Goal: Transaction & Acquisition: Purchase product/service

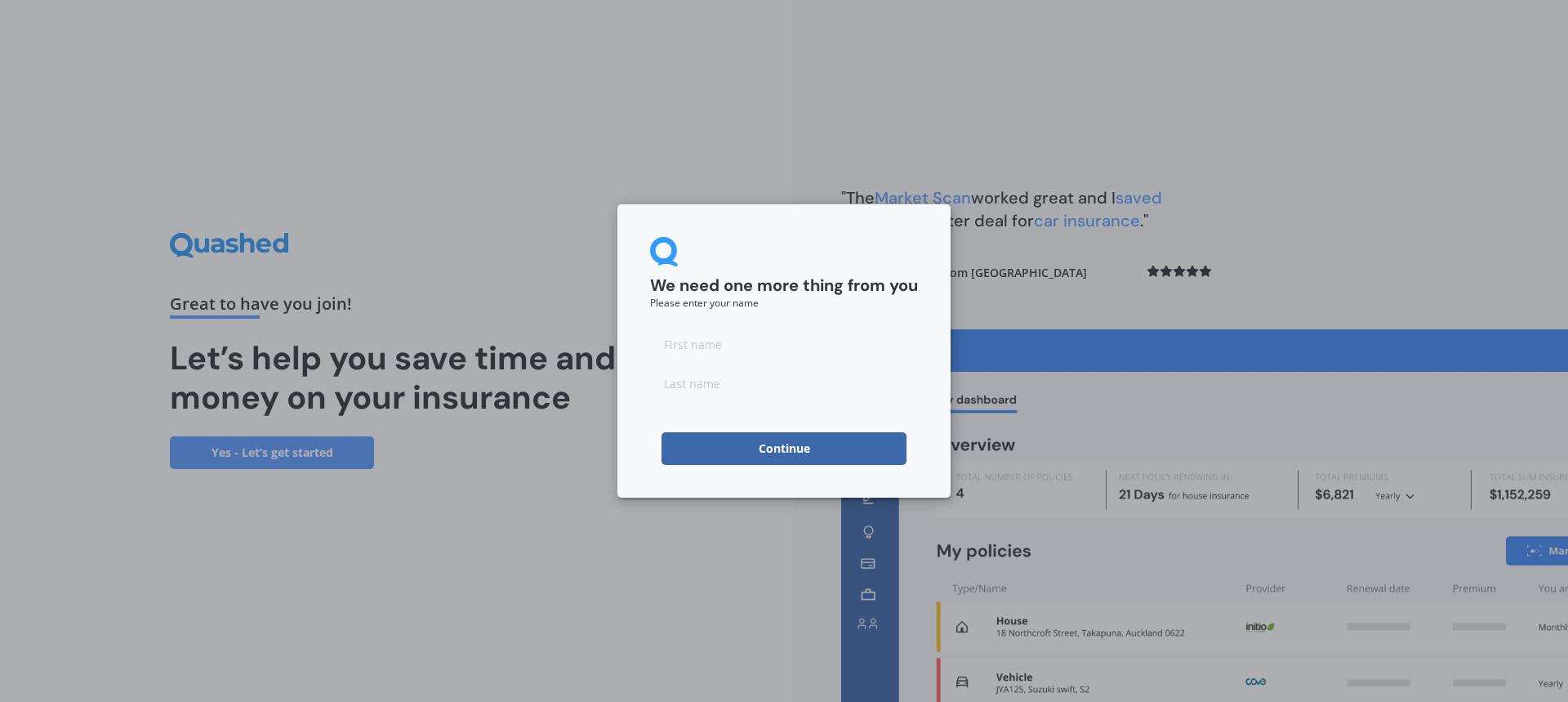
click at [826, 350] on input at bounding box center [784, 344] width 268 height 33
type input "james"
type input "budge"
click at [670, 448] on button "Continue" at bounding box center [784, 448] width 245 height 33
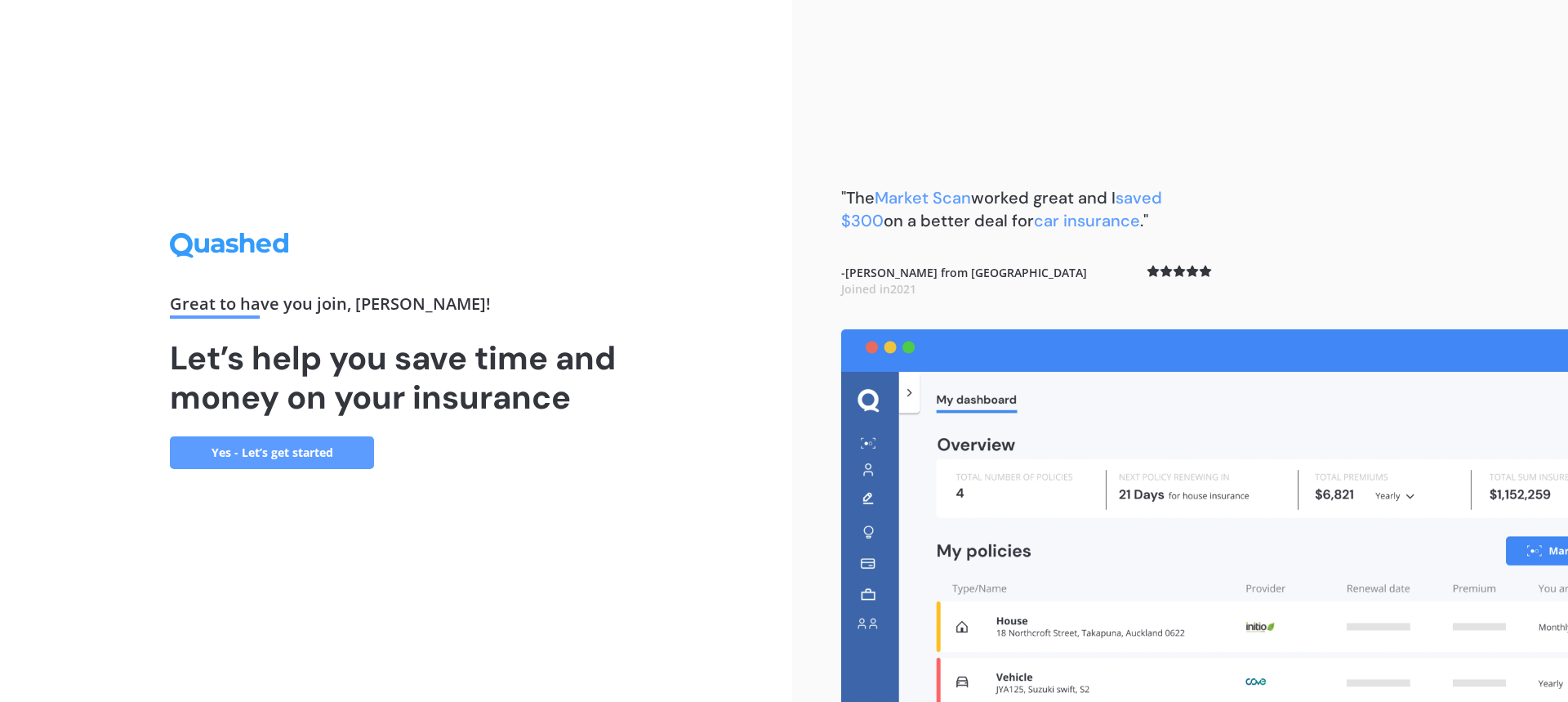
click at [282, 453] on link "Yes - Let’s get started" at bounding box center [272, 452] width 204 height 33
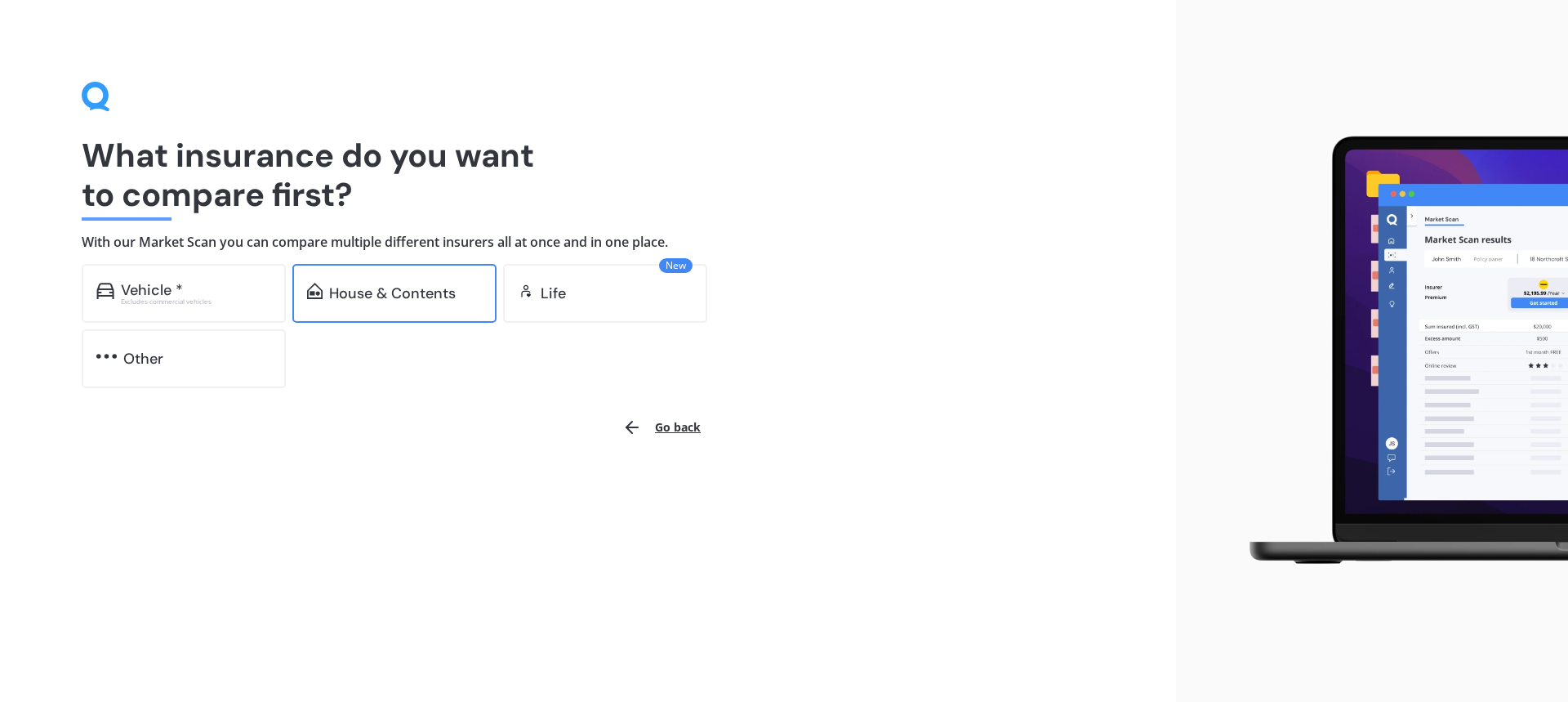
click at [384, 310] on div "House & Contents" at bounding box center [394, 293] width 204 height 59
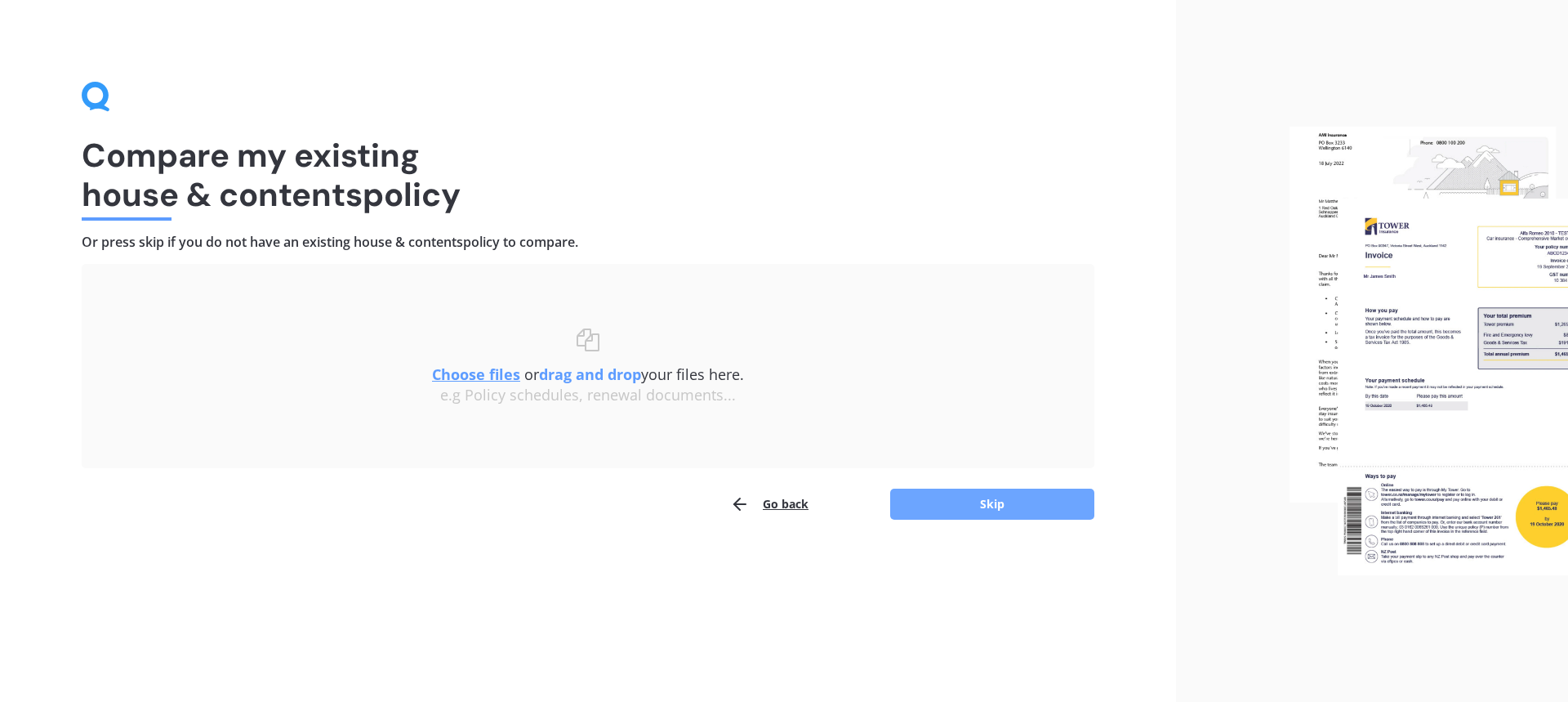
click at [975, 490] on button "Skip" at bounding box center [992, 503] width 204 height 31
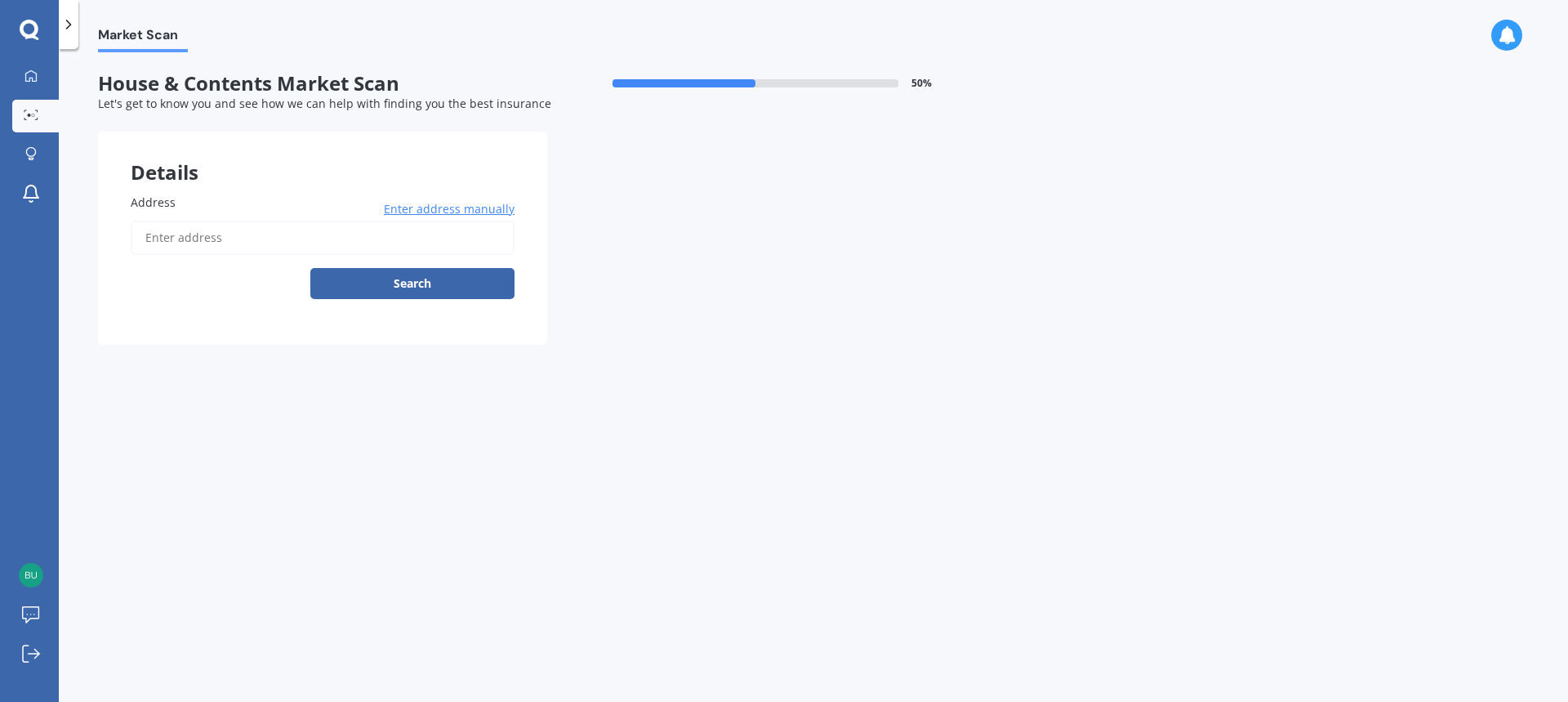
click at [410, 234] on input "Address" at bounding box center [322, 237] width 384 height 35
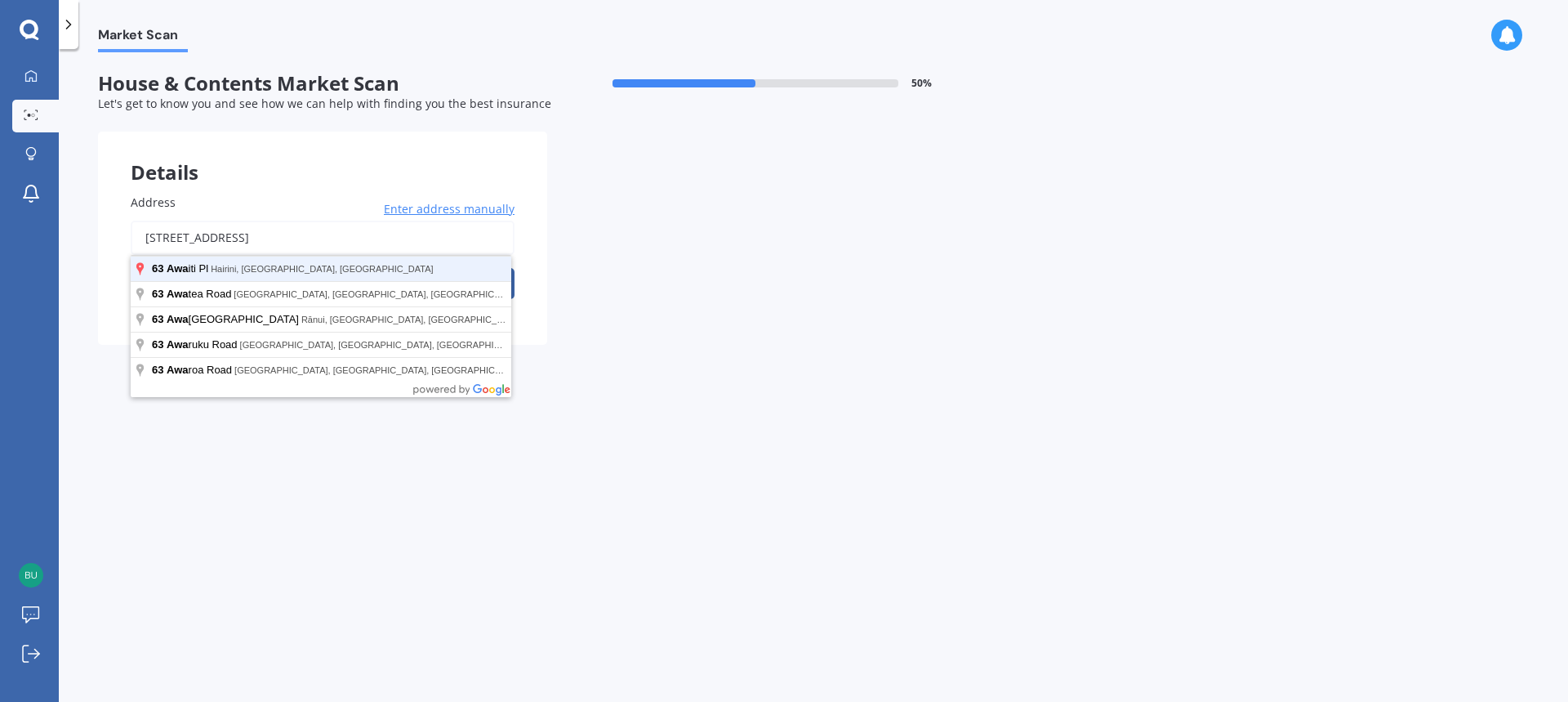
click at [311, 268] on button "Search" at bounding box center [413, 283] width 204 height 31
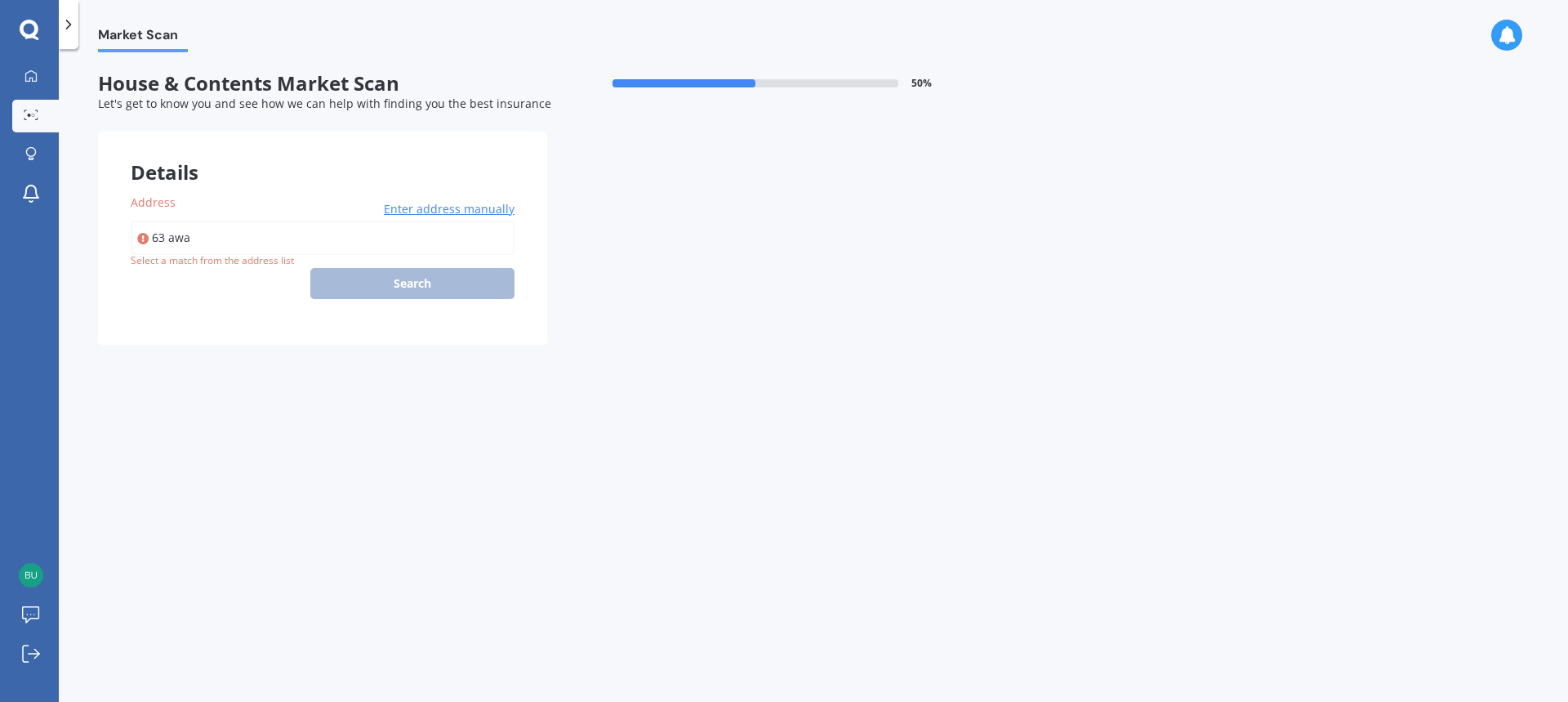
type input "63 Awaiti Place, Hairini, Tauranga 3112"
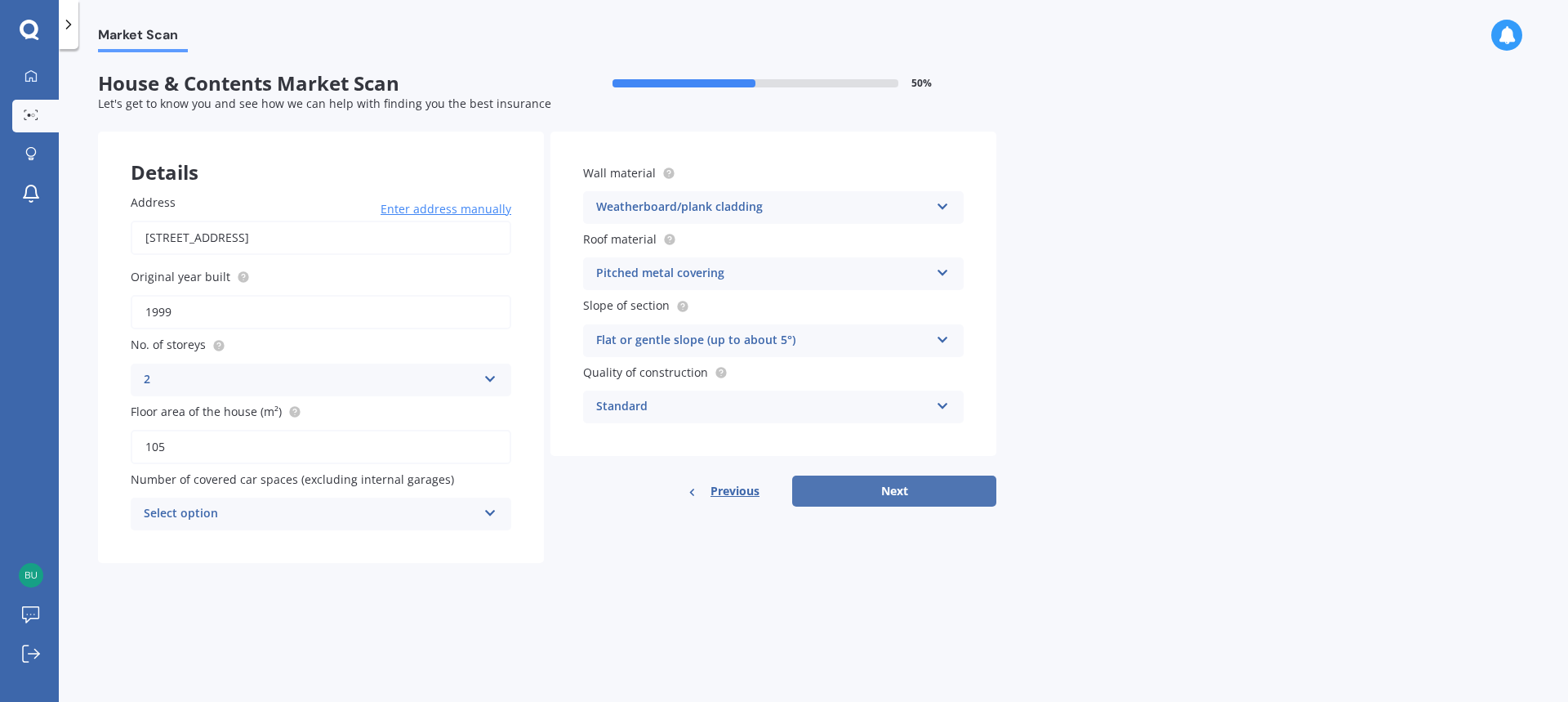
click at [847, 491] on button "Next" at bounding box center [894, 490] width 204 height 31
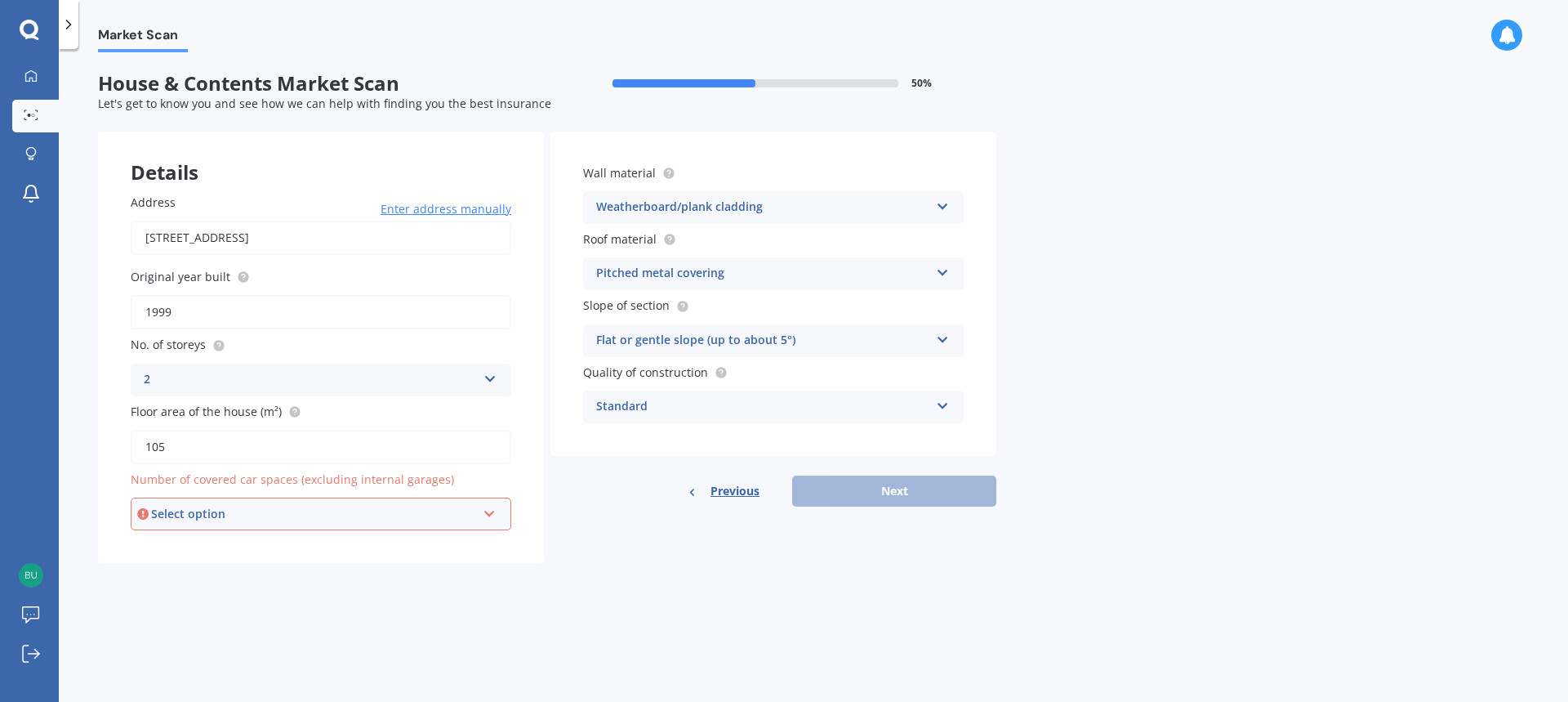
click at [415, 520] on div "Select option" at bounding box center [314, 513] width 325 height 18
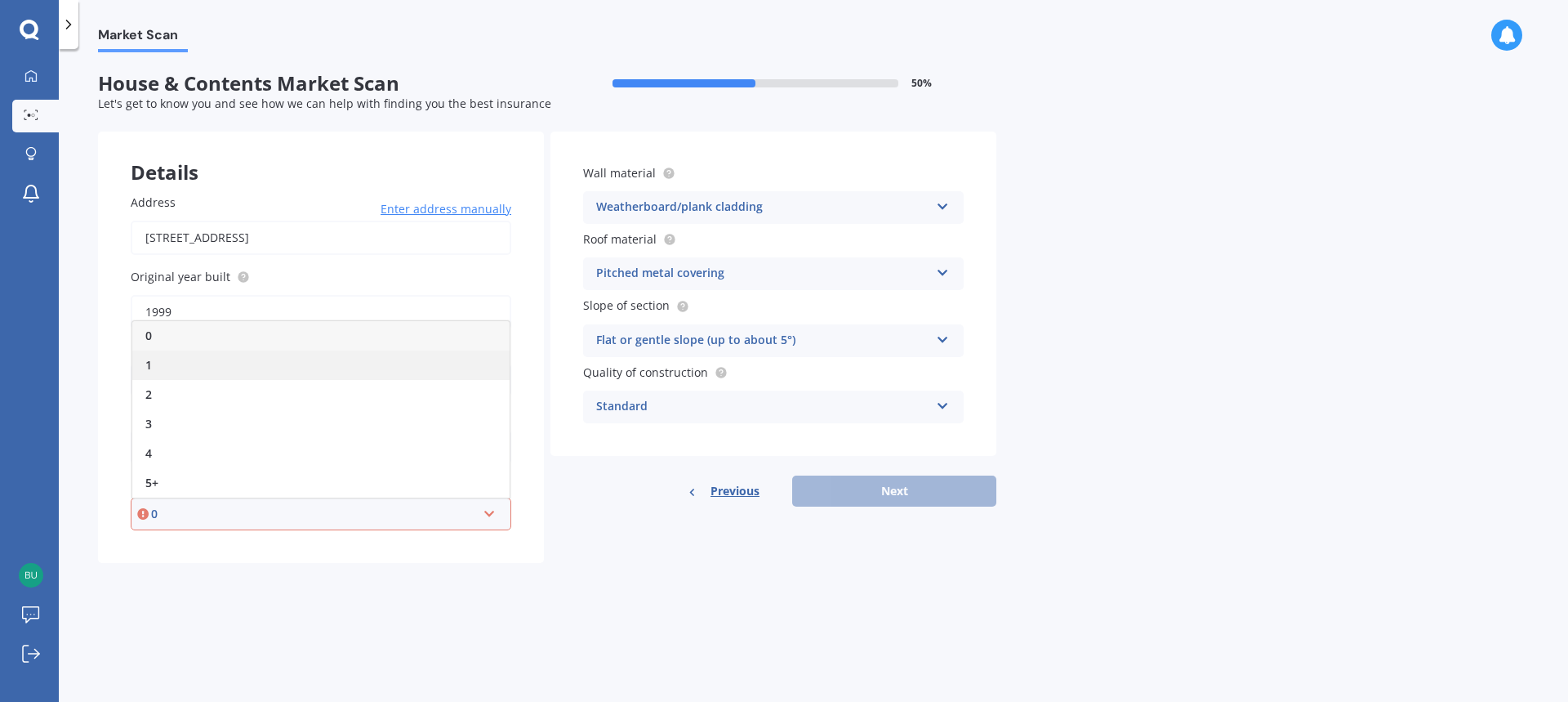
click at [273, 372] on div "1" at bounding box center [321, 365] width 377 height 30
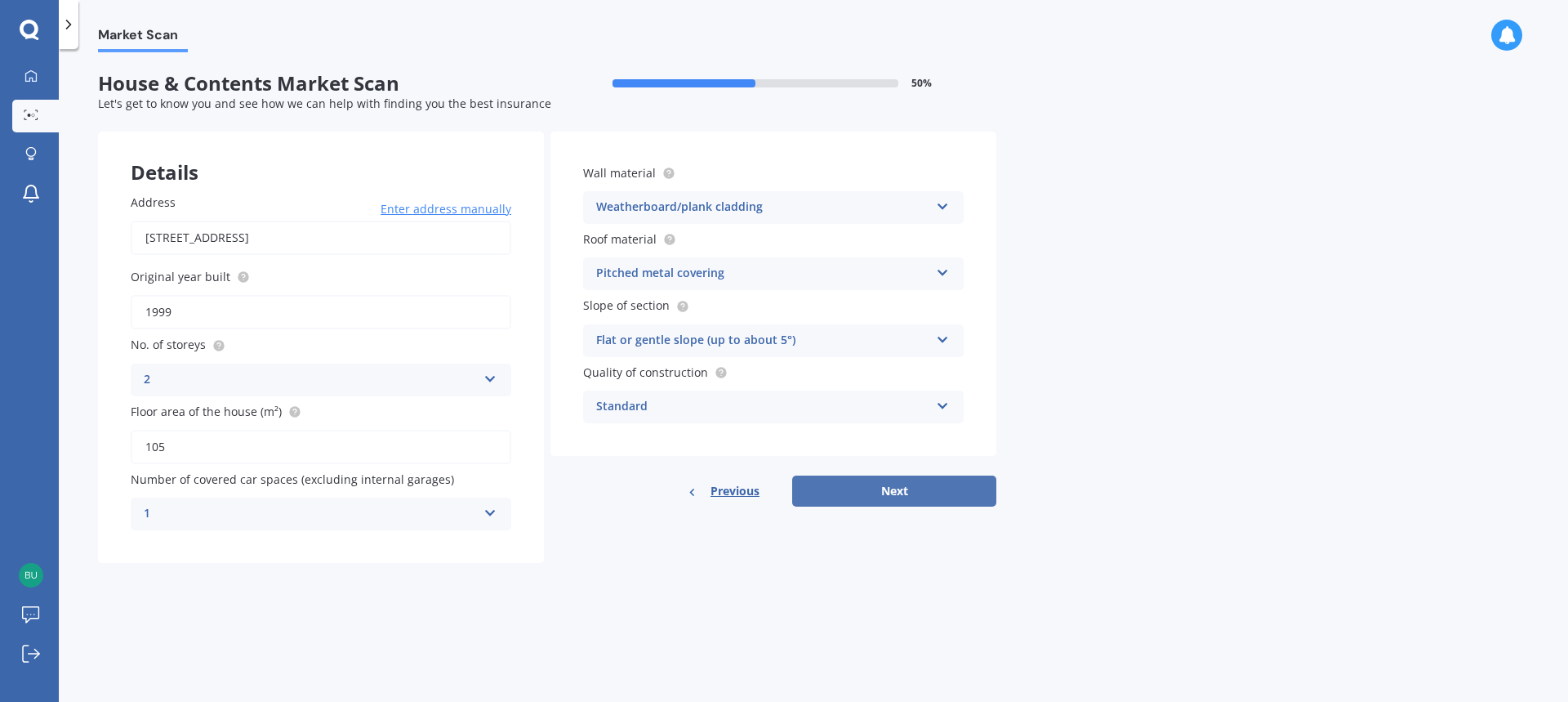
click at [847, 494] on button "Next" at bounding box center [894, 490] width 204 height 31
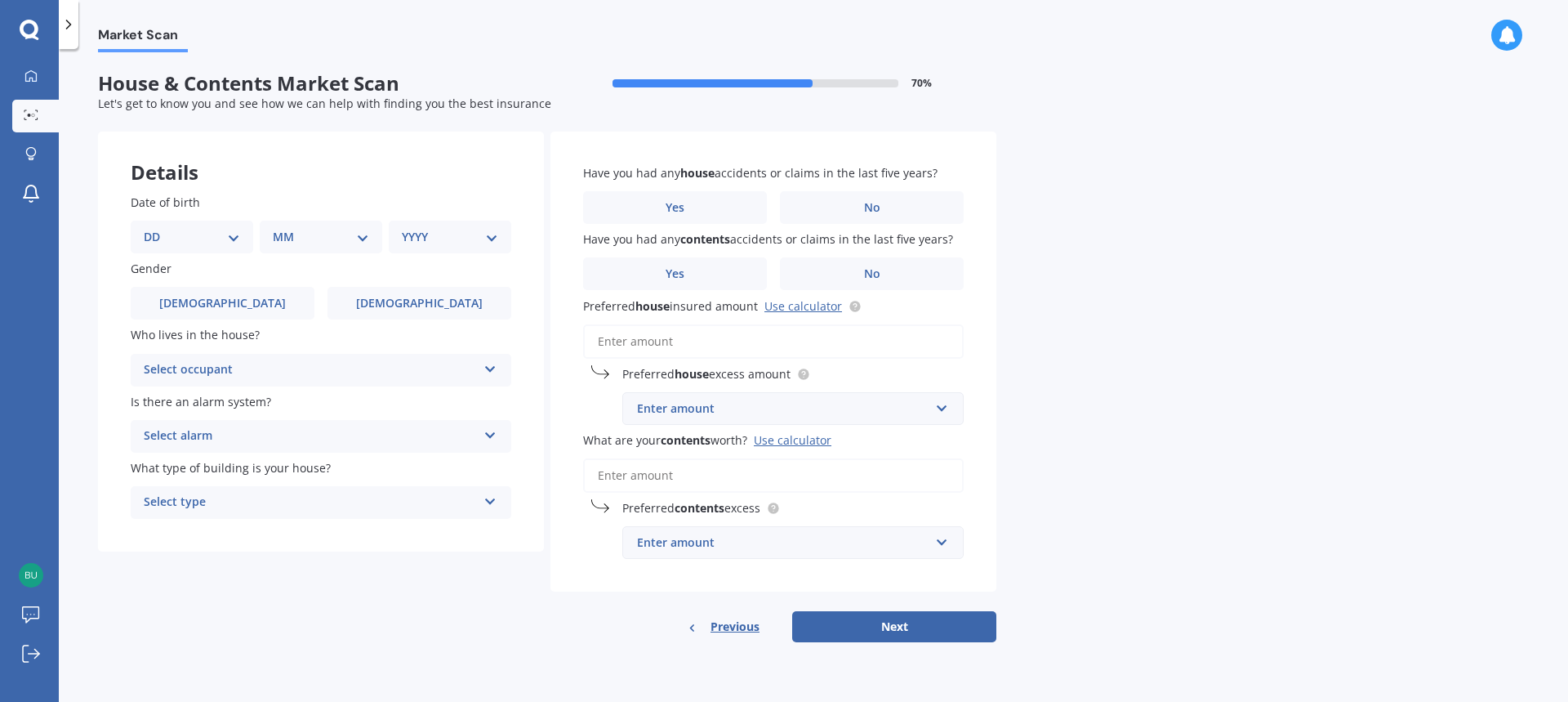
click at [175, 244] on select "DD 01 02 03 04 05 06 07 08 09 10 11 12 13 14 15 16 17 18 19 20 21 22 23 24 25 2…" at bounding box center [191, 236] width 96 height 18
select select "15"
click at [157, 228] on select "DD 01 02 03 04 05 06 07 08 09 10 11 12 13 14 15 16 17 18 19 20 21 22 23 24 25 2…" at bounding box center [191, 236] width 96 height 18
click at [315, 239] on select "MM 01 02 03 04 05 06 07 08 09 10 11 12" at bounding box center [324, 236] width 90 height 18
select select "04"
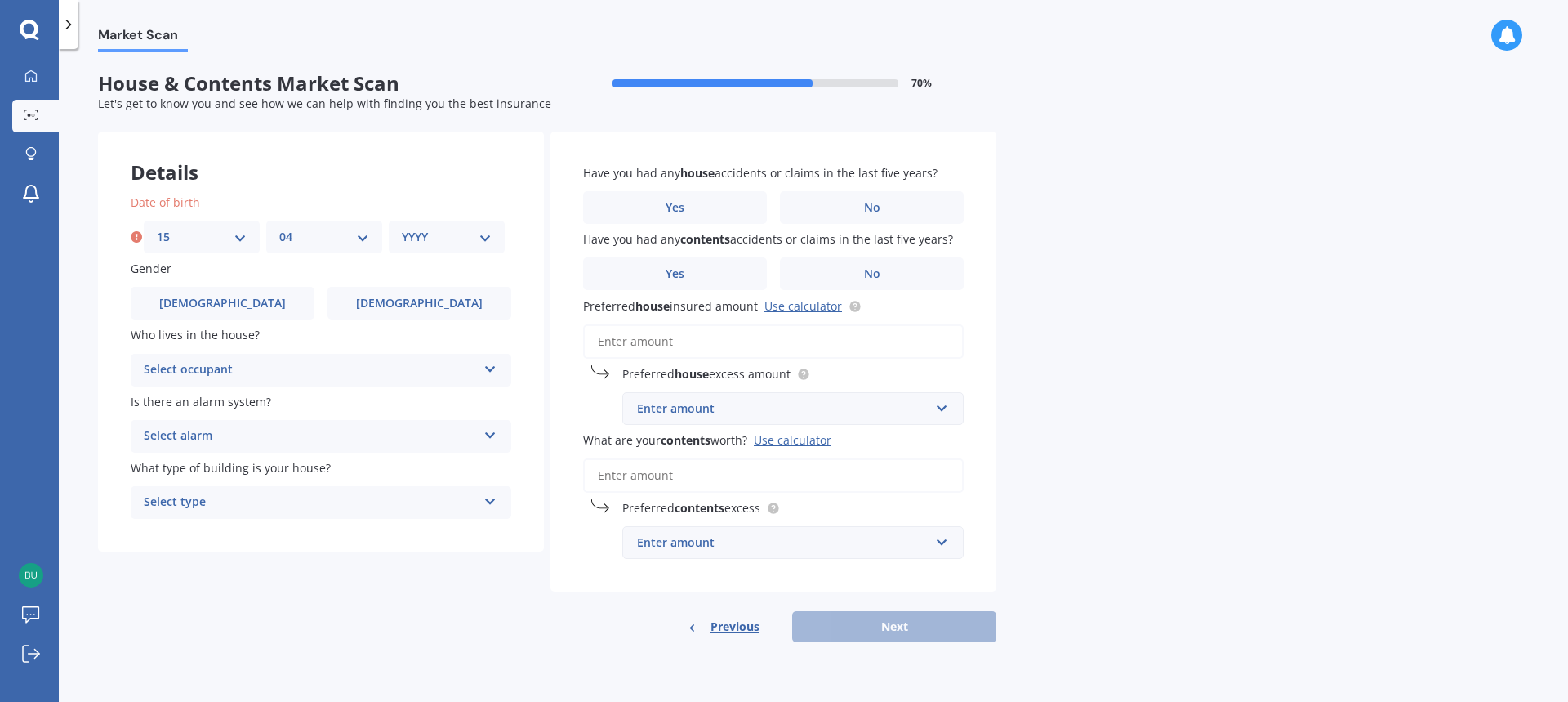
click at [279, 228] on select "MM 01 02 03 04 05 06 07 08 09 10 11 12" at bounding box center [324, 236] width 90 height 18
click at [418, 240] on select "YYYY 2009 2008 2007 2006 2005 2004 2003 2002 2001 2000 1999 1998 1997 1996 1995…" at bounding box center [447, 236] width 90 height 18
select select "1998"
click at [402, 228] on select "YYYY 2009 2008 2007 2006 2005 2004 2003 2002 2001 2000 1999 1998 1997 1996 1995…" at bounding box center [447, 236] width 90 height 18
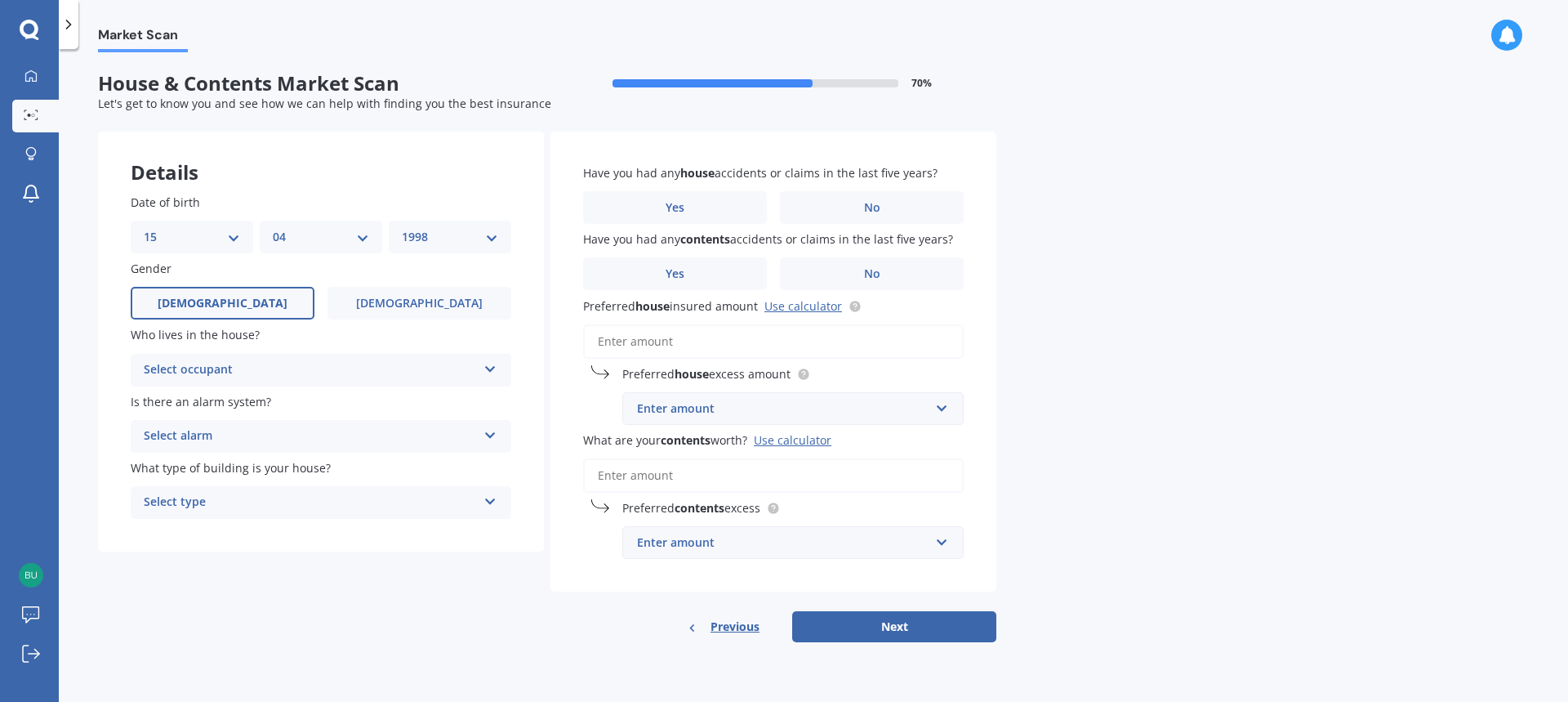
click at [268, 316] on label "Male" at bounding box center [222, 302] width 184 height 33
click at [0, 0] on input "Male" at bounding box center [0, 0] width 0 height 0
click at [329, 372] on div "Select occupant" at bounding box center [310, 370] width 333 height 20
click at [267, 427] on div "Owner + Boarder" at bounding box center [321, 431] width 379 height 30
click at [290, 441] on div "Select alarm" at bounding box center [310, 436] width 333 height 20
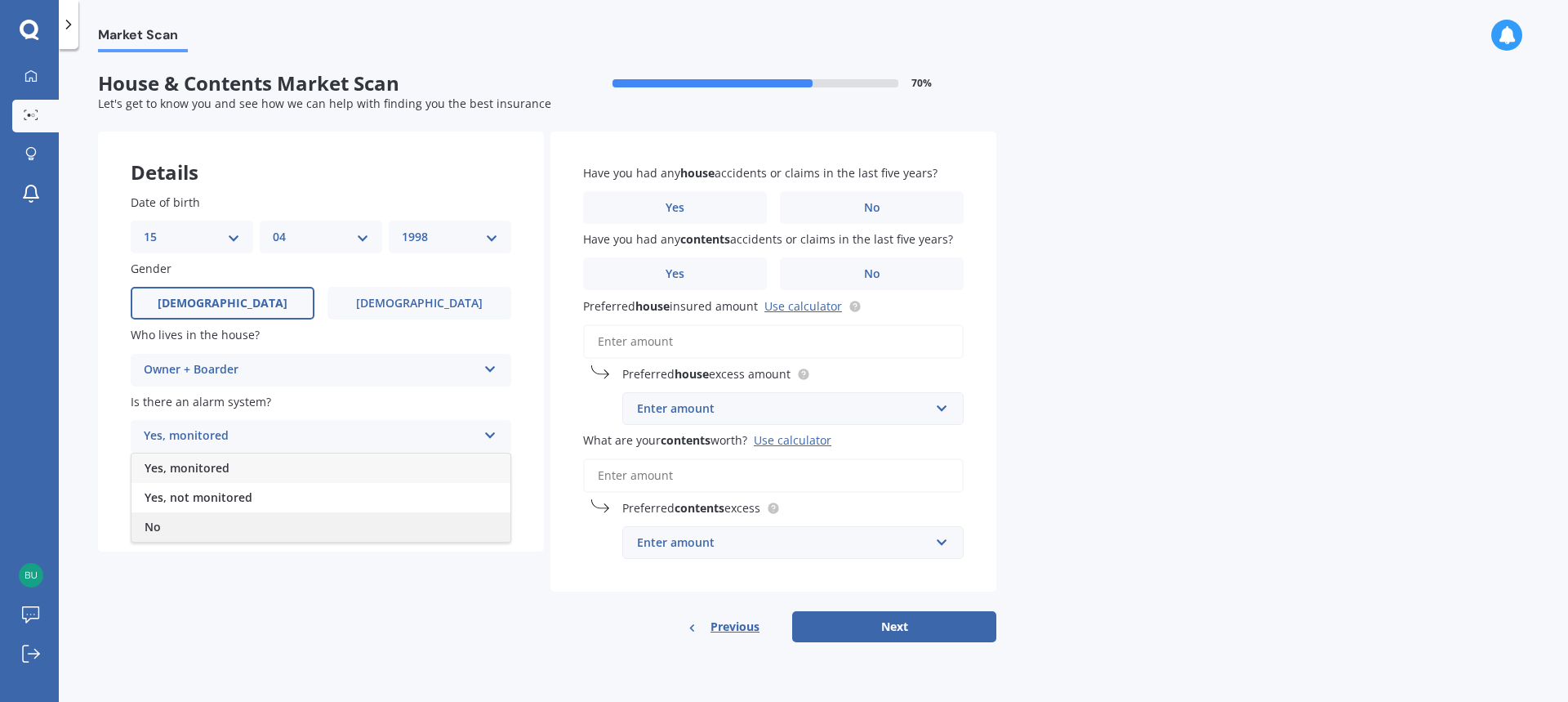
click at [219, 535] on div "No" at bounding box center [321, 527] width 379 height 30
click at [230, 511] on div "Select type" at bounding box center [310, 502] width 333 height 20
click at [232, 530] on div "Freestanding" at bounding box center [321, 535] width 379 height 30
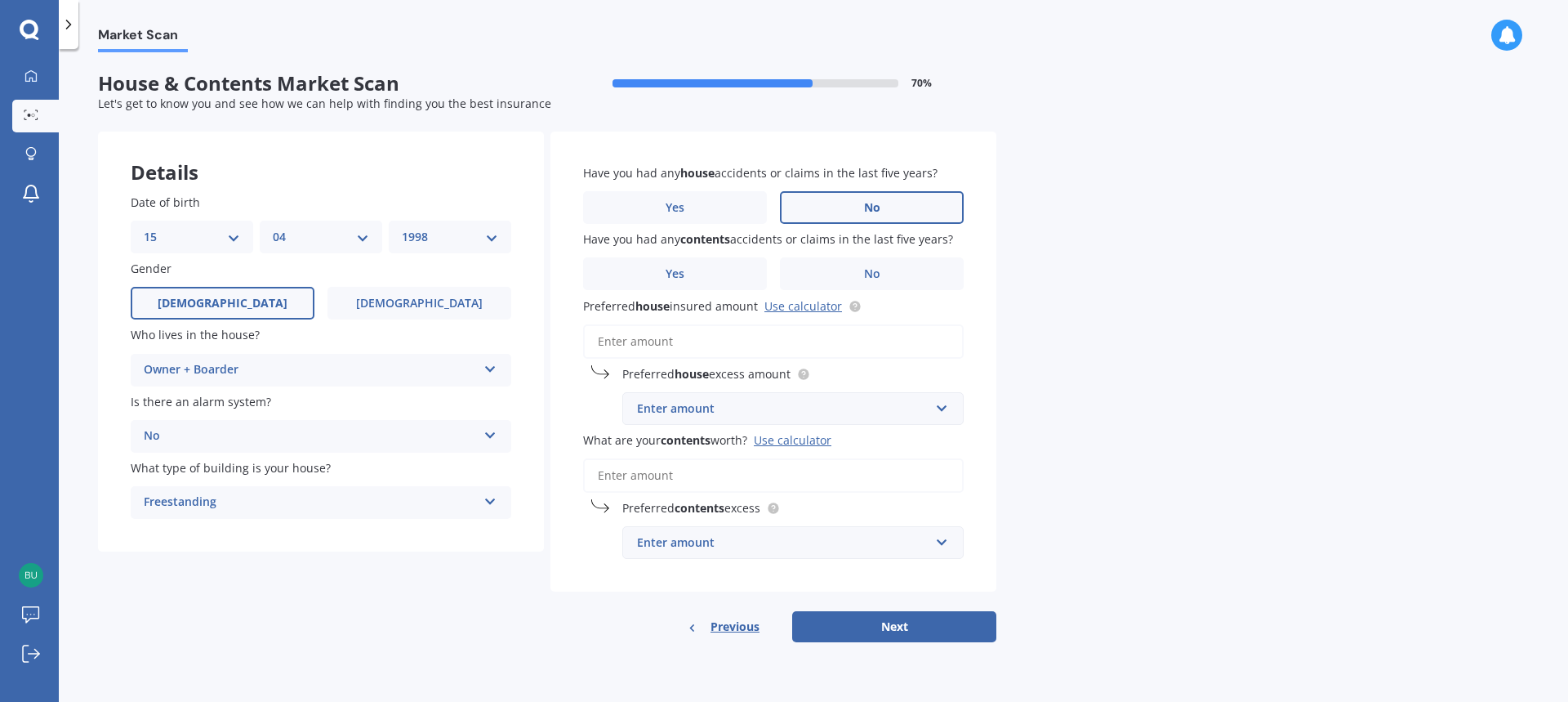
click at [876, 198] on label "No" at bounding box center [872, 207] width 184 height 33
click at [0, 0] on input "No" at bounding box center [0, 0] width 0 height 0
click at [865, 272] on span "No" at bounding box center [873, 274] width 17 height 14
click at [0, 0] on input "No" at bounding box center [0, 0] width 0 height 0
click at [860, 348] on input "Preferred house insured amount Use calculator" at bounding box center [774, 341] width 381 height 35
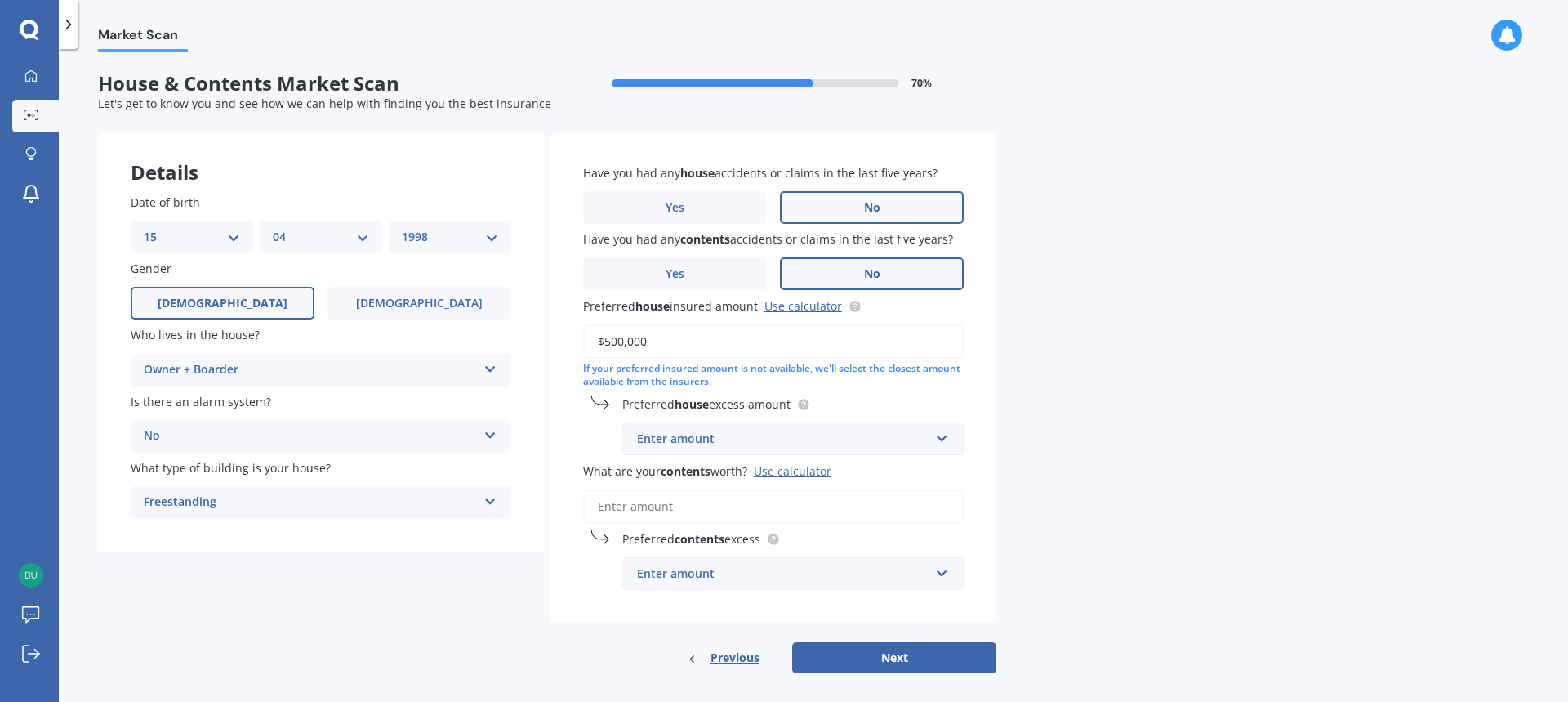
type input "$500,000"
click at [757, 448] on div "Enter amount" at bounding box center [783, 438] width 292 height 18
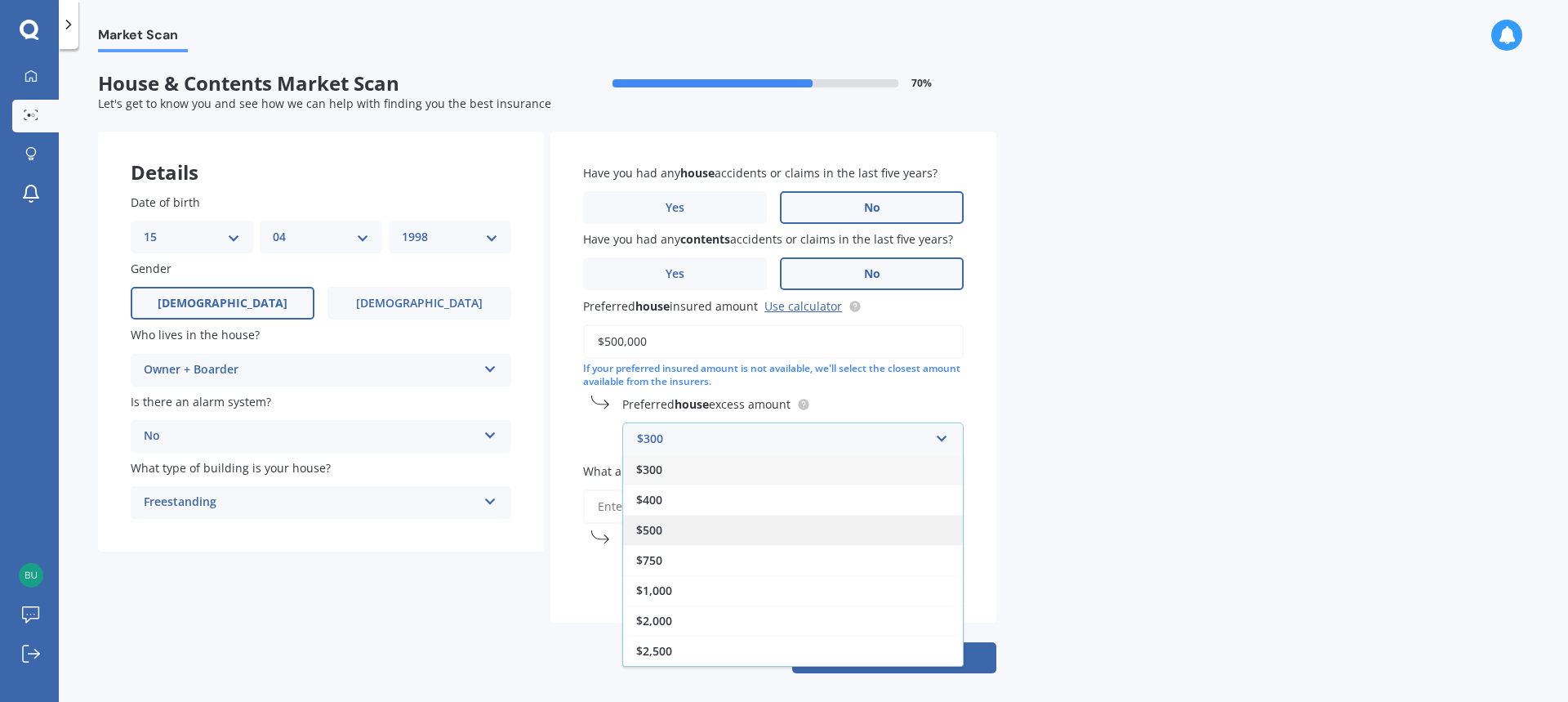
click at [703, 543] on div "$500" at bounding box center [793, 529] width 340 height 30
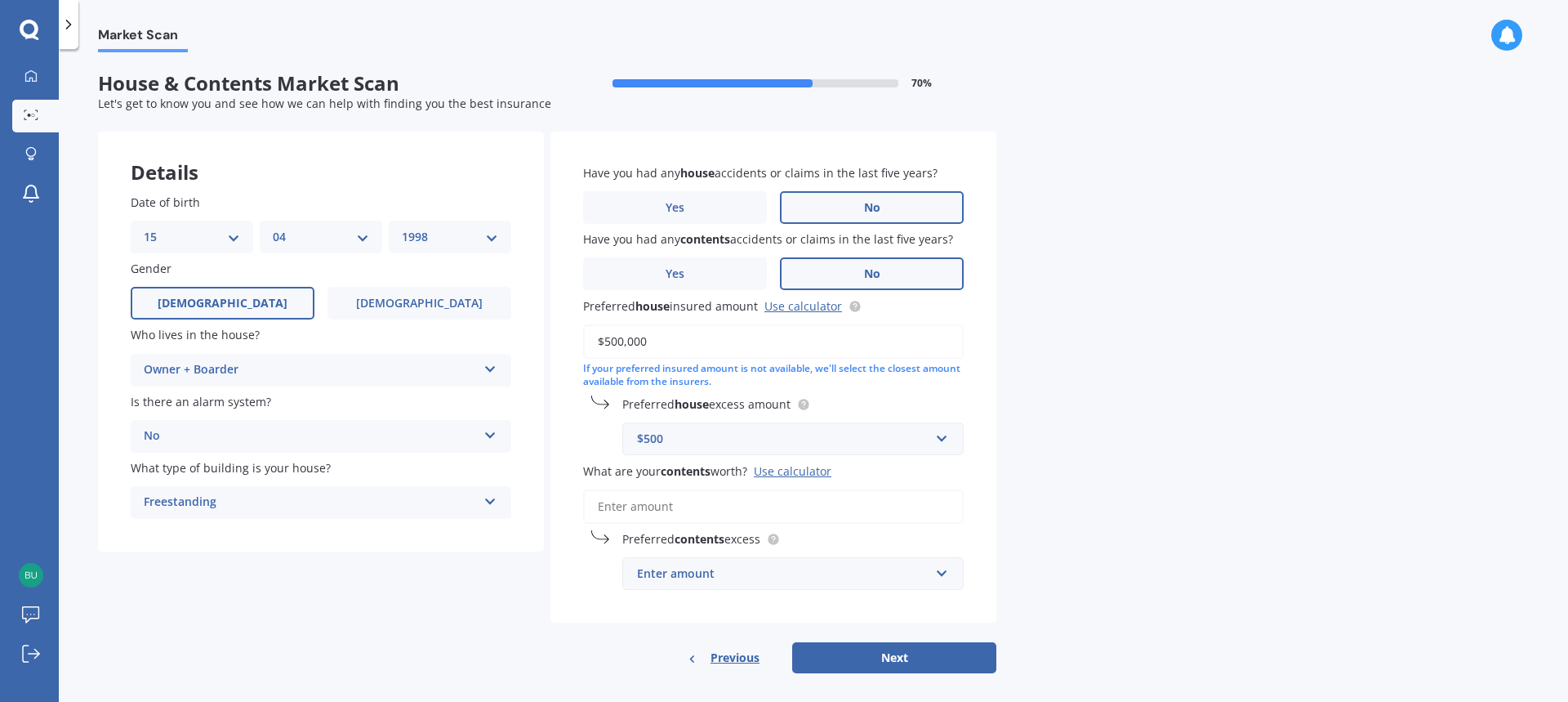
click at [707, 513] on input "What are your contents worth? Use calculator" at bounding box center [774, 506] width 381 height 35
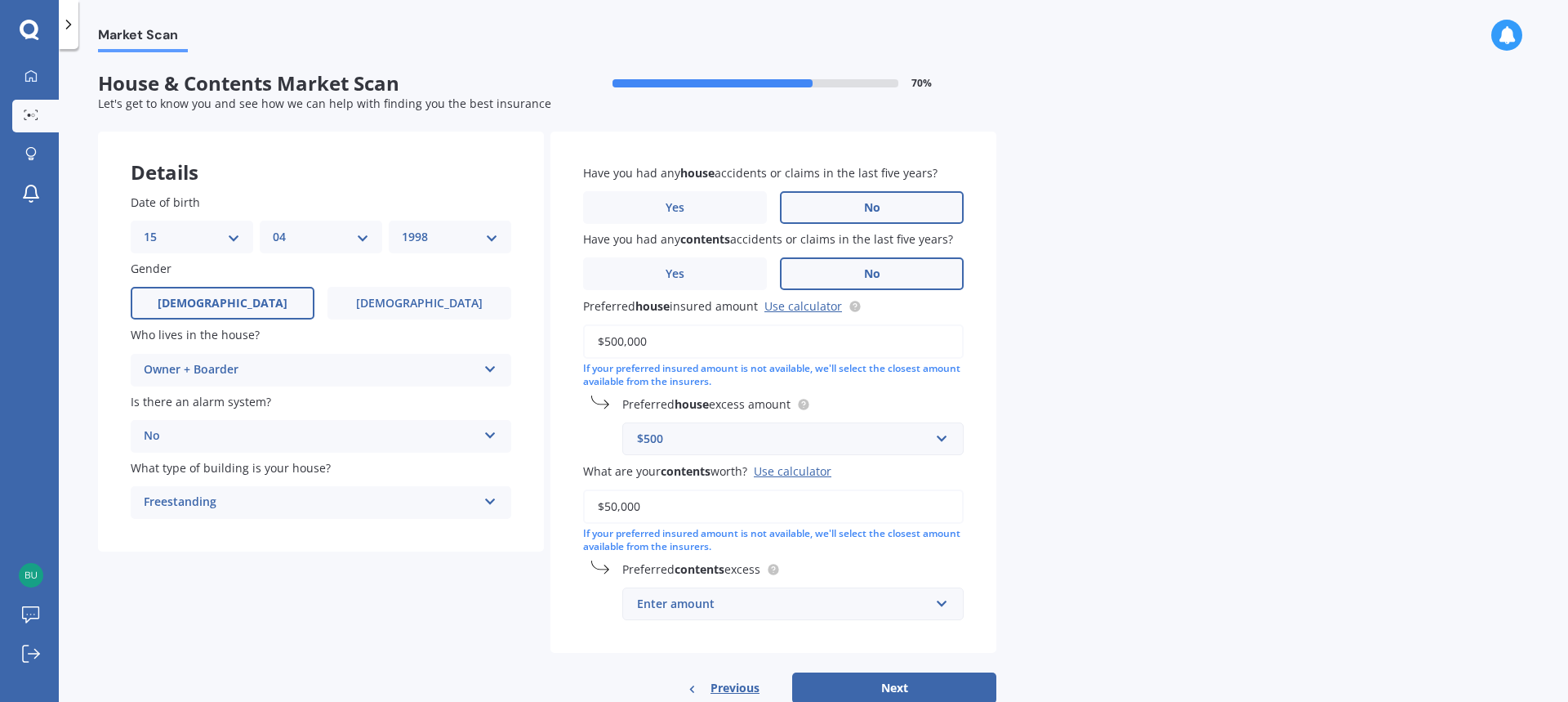
type input "$50,000"
click at [833, 598] on div "Enter amount" at bounding box center [783, 603] width 292 height 18
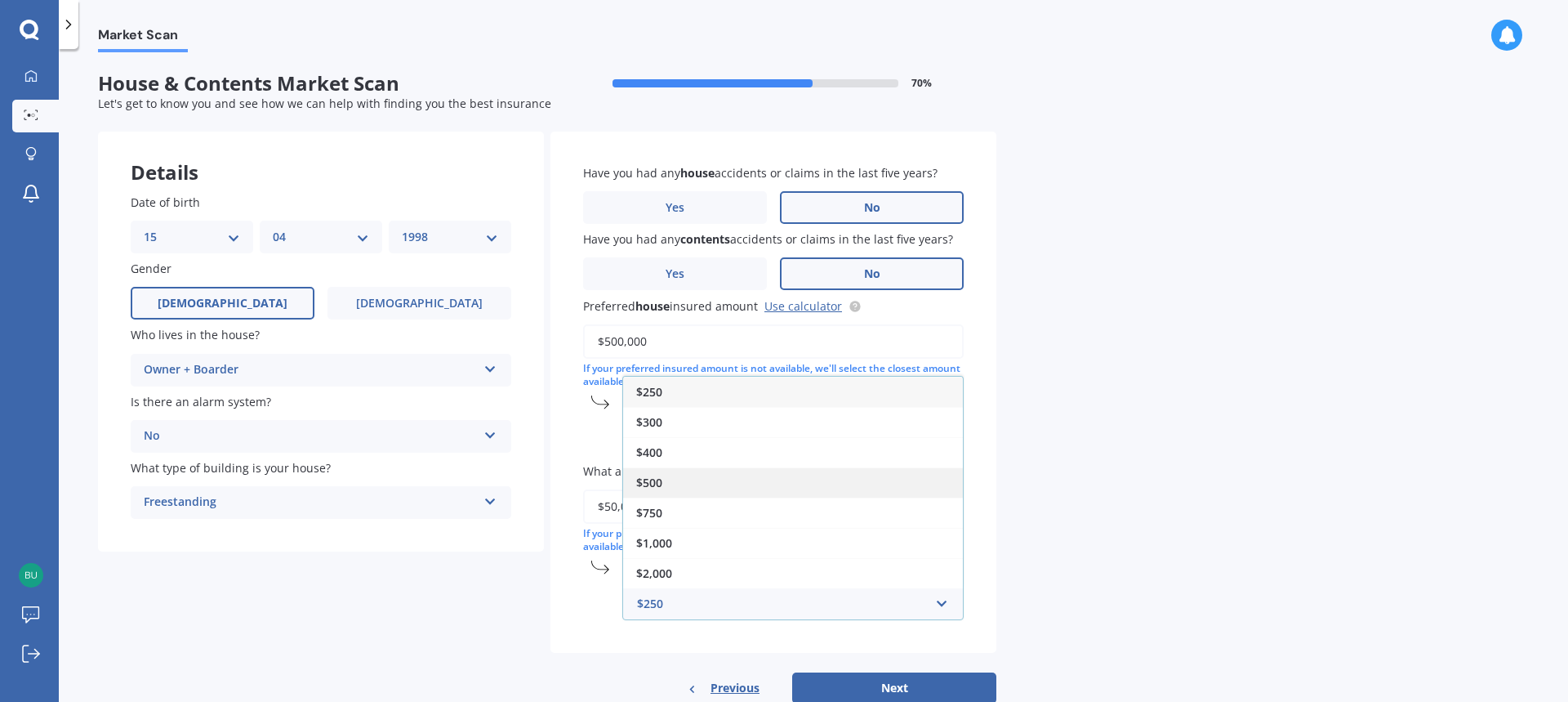
click at [726, 473] on div "$500" at bounding box center [793, 483] width 340 height 30
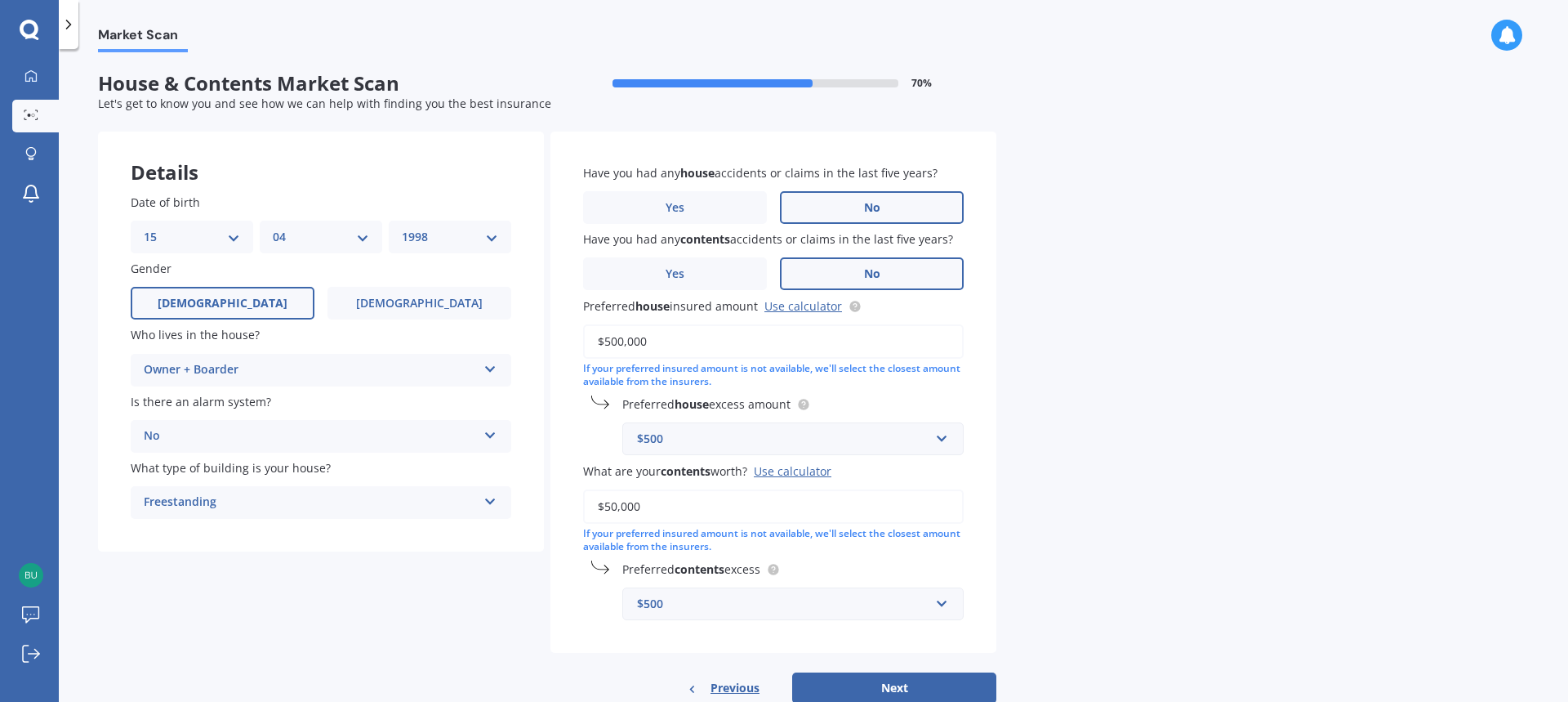
click at [1077, 543] on div "Market Scan House & Contents Market Scan 70 % Let's get to know you and see how…" at bounding box center [813, 378] width 1509 height 653
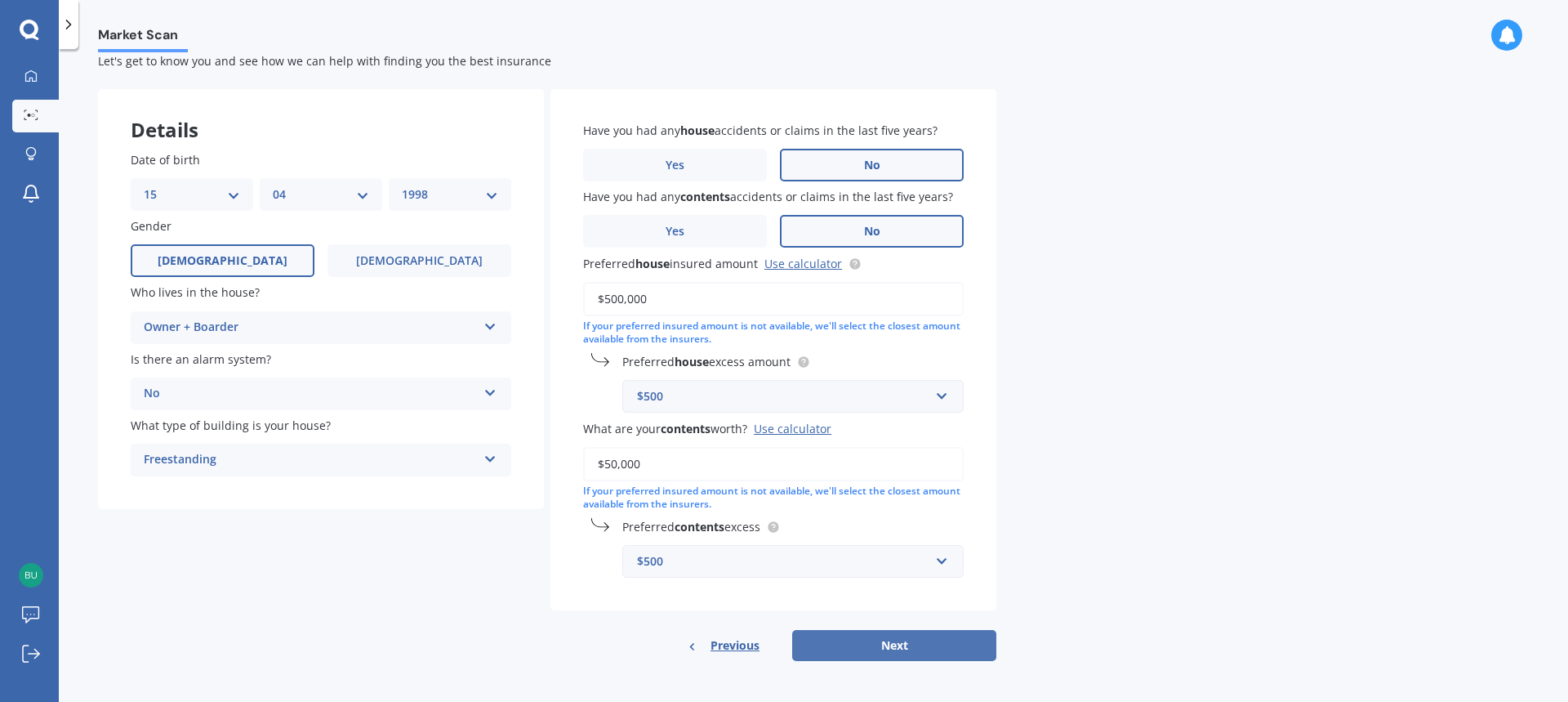
scroll to position [44, 0]
click at [861, 555] on div "$500" at bounding box center [783, 559] width 292 height 18
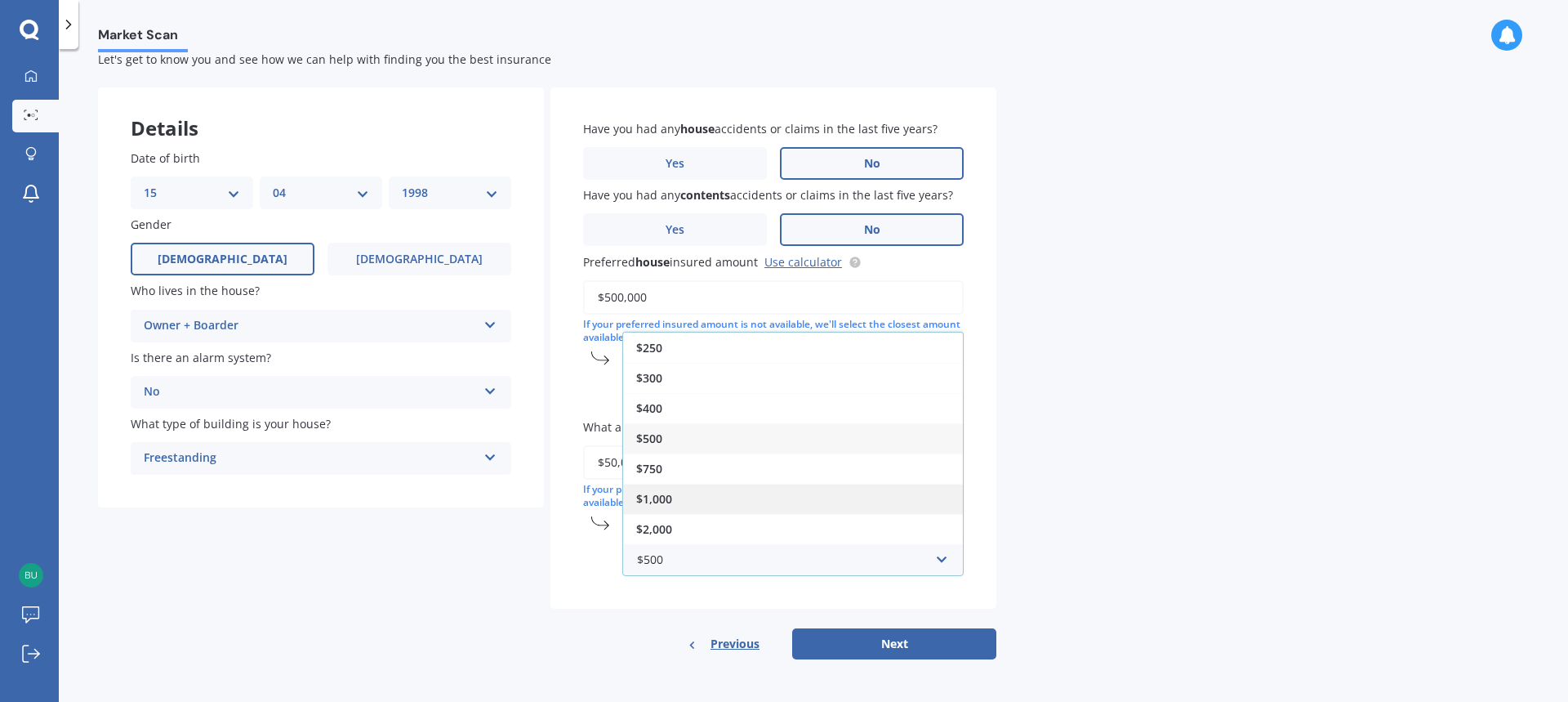
click at [698, 499] on div "$1,000" at bounding box center [793, 498] width 340 height 30
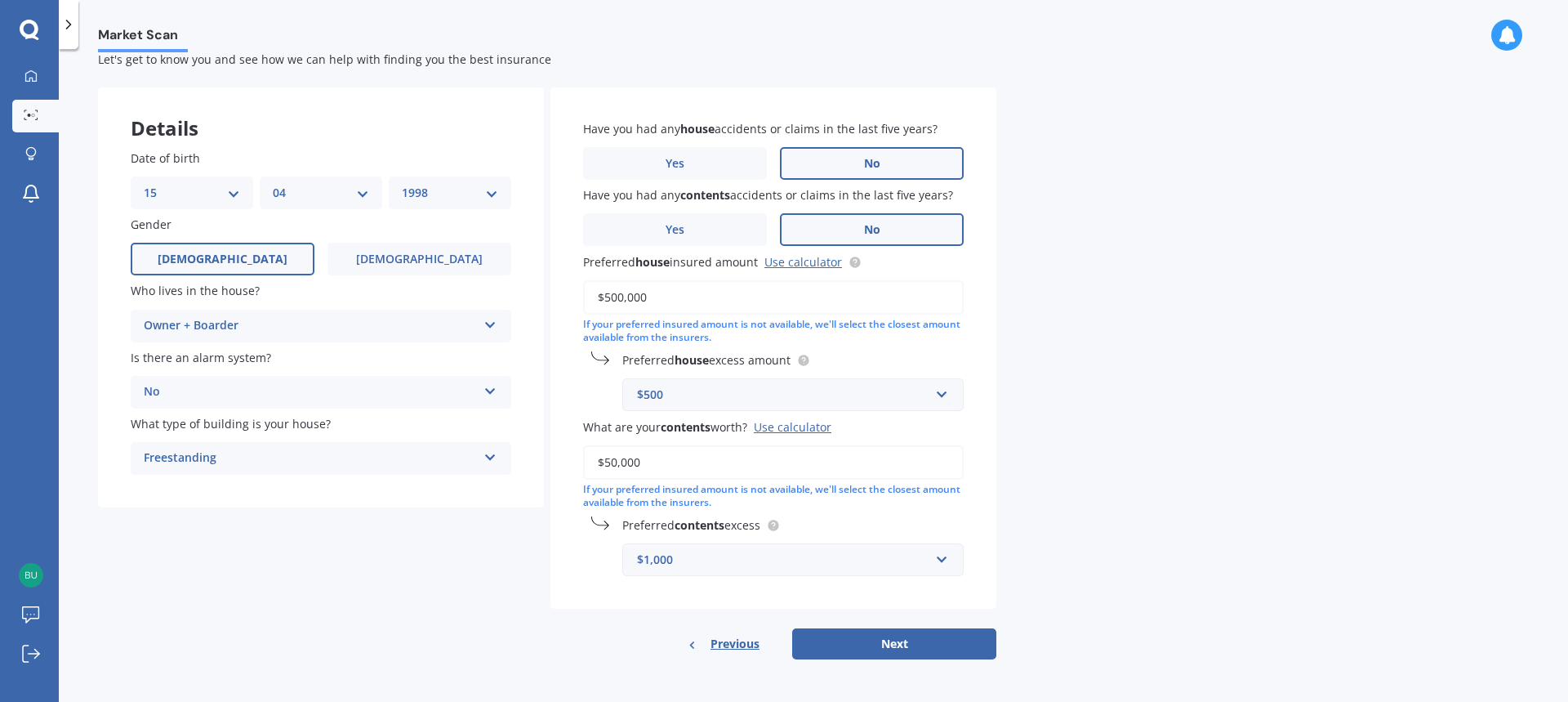
click at [711, 396] on div "$500" at bounding box center [783, 394] width 292 height 18
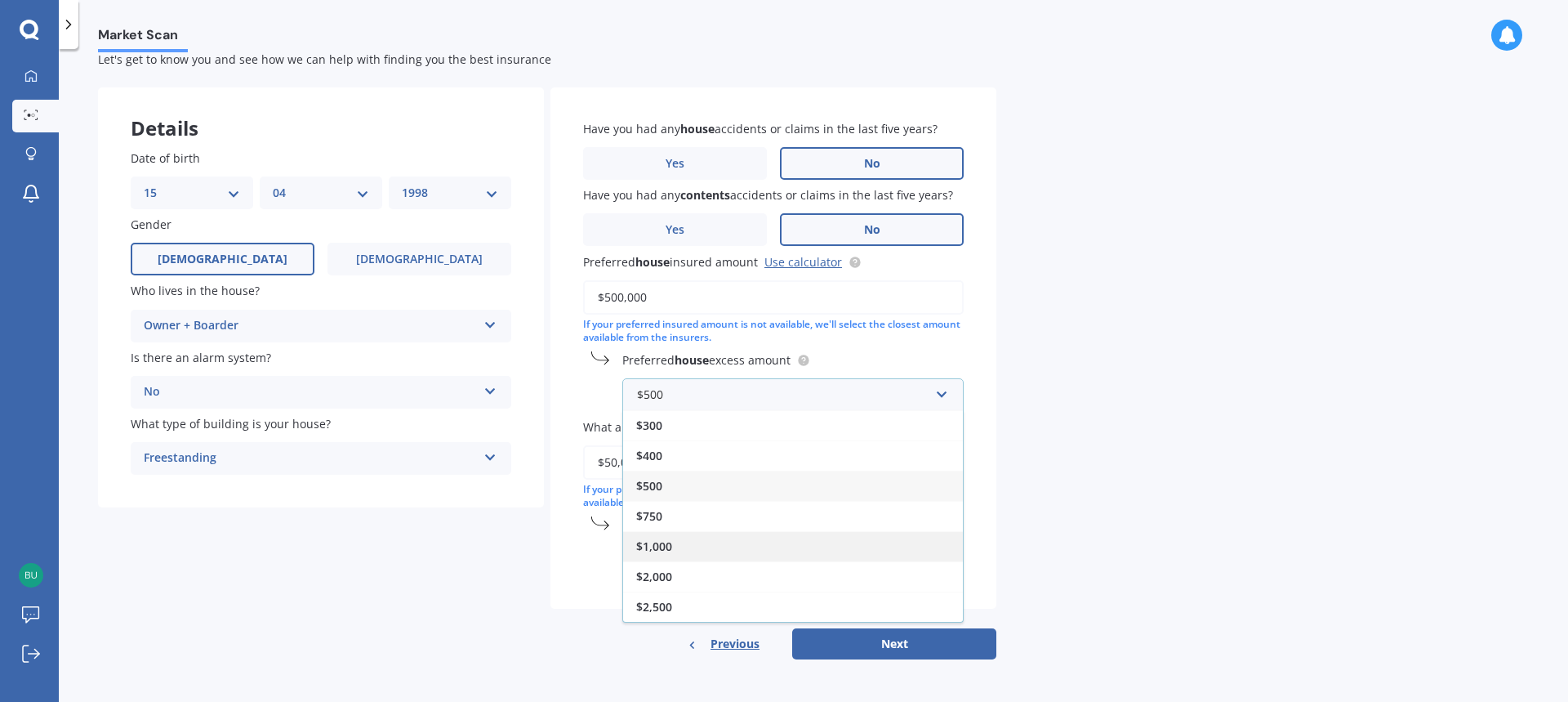
click at [716, 538] on div "$1,000" at bounding box center [793, 546] width 340 height 30
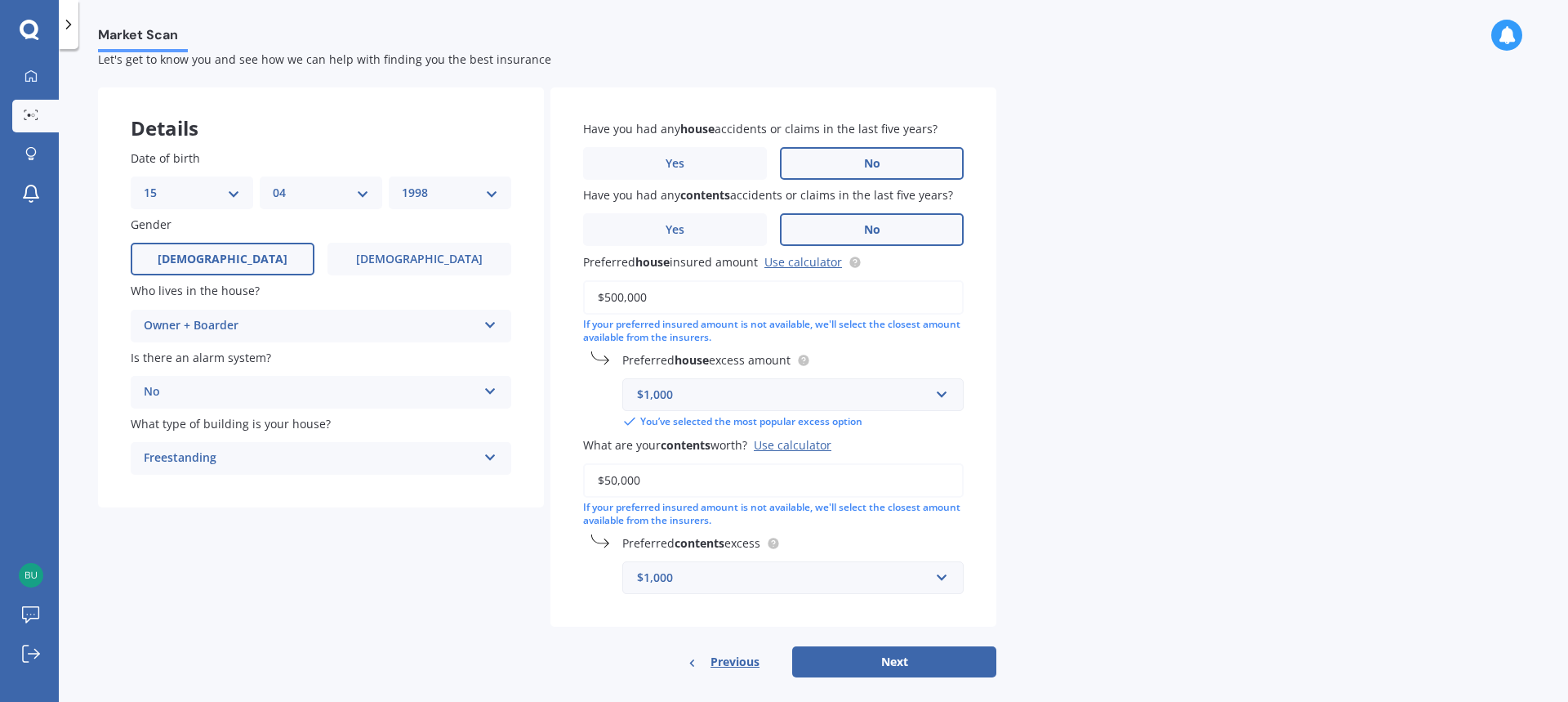
click at [1099, 509] on div "Market Scan House & Contents Market Scan 70 % Let's get to know you and see how…" at bounding box center [813, 378] width 1509 height 653
click at [943, 657] on button "Next" at bounding box center [894, 661] width 204 height 31
select select "15"
select select "04"
select select "1998"
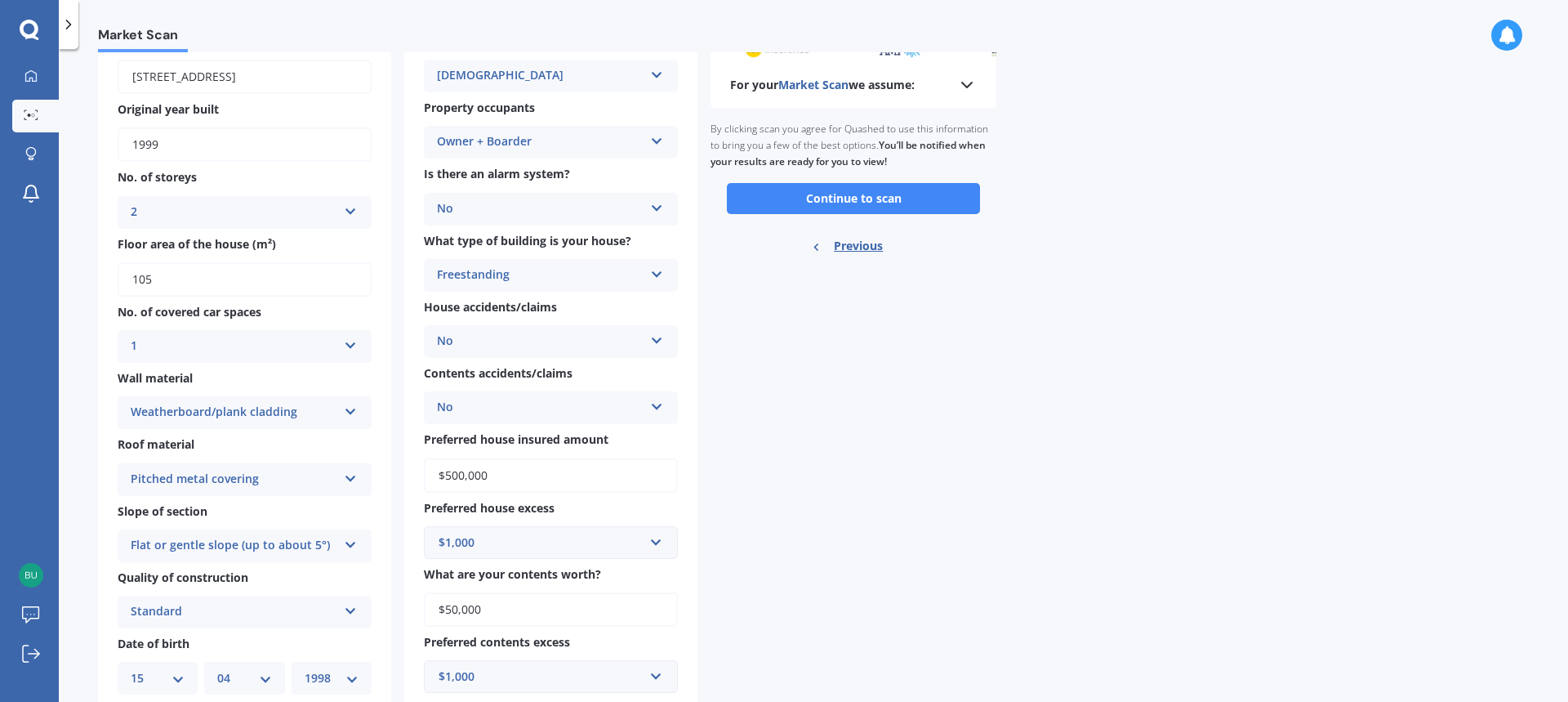
scroll to position [0, 0]
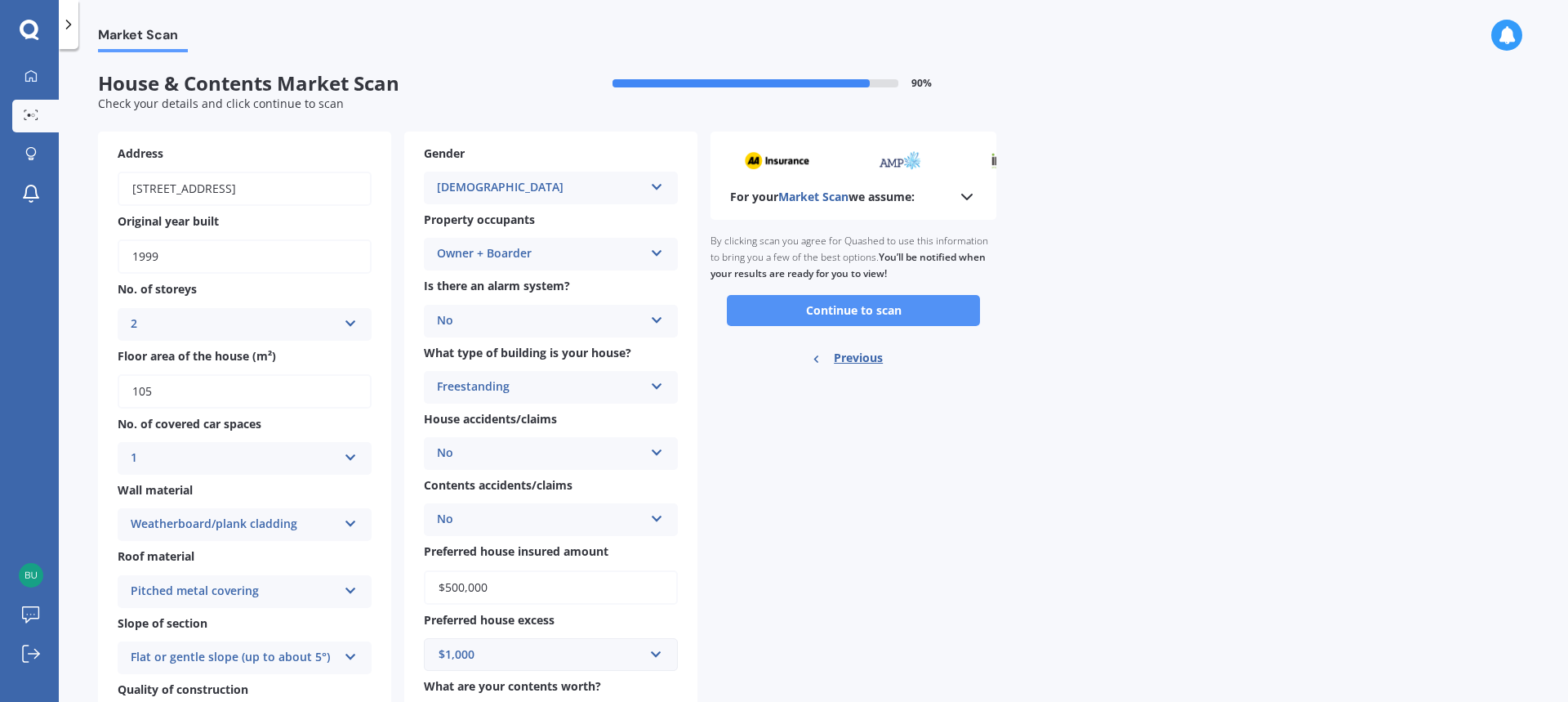
click at [903, 312] on button "Continue to scan" at bounding box center [853, 310] width 253 height 31
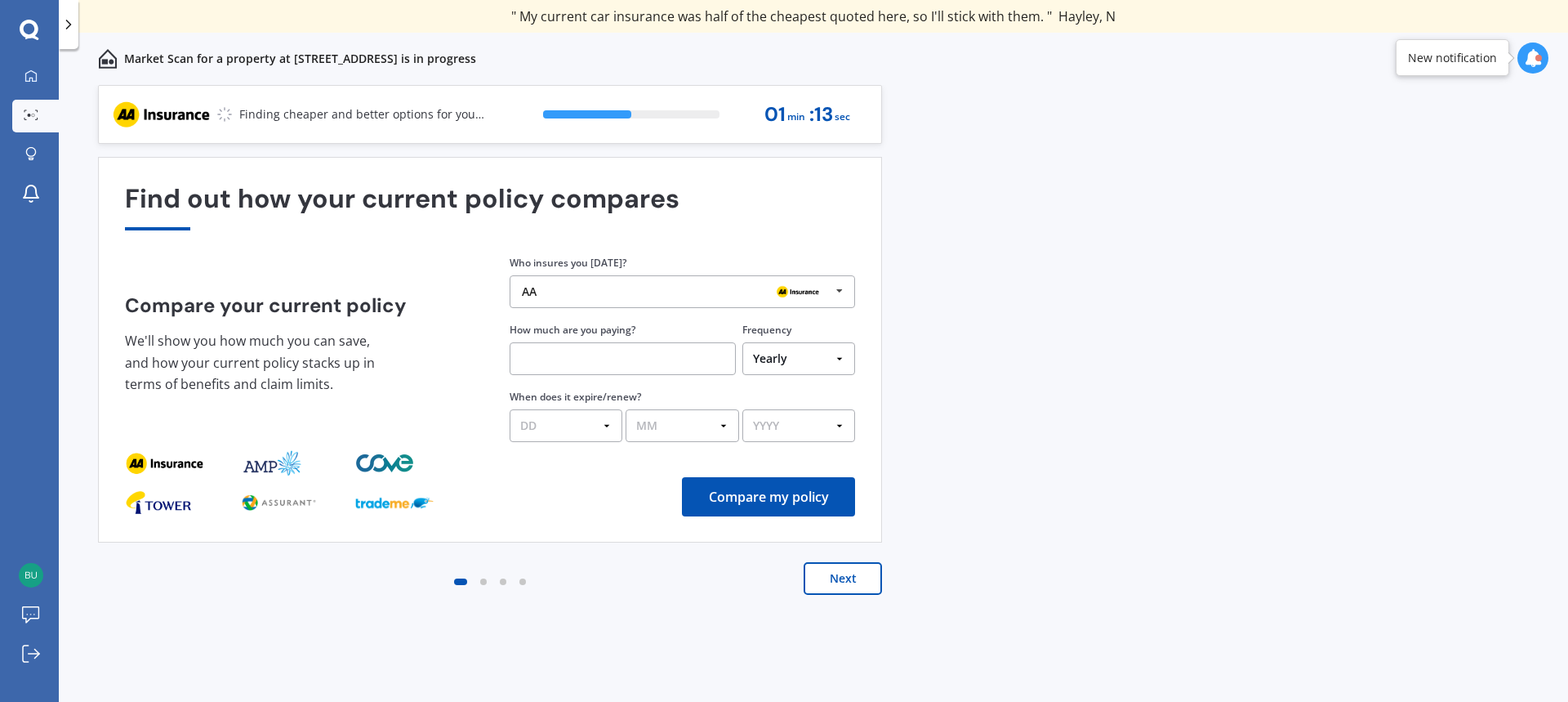
click at [696, 291] on div "AA" at bounding box center [676, 291] width 309 height 13
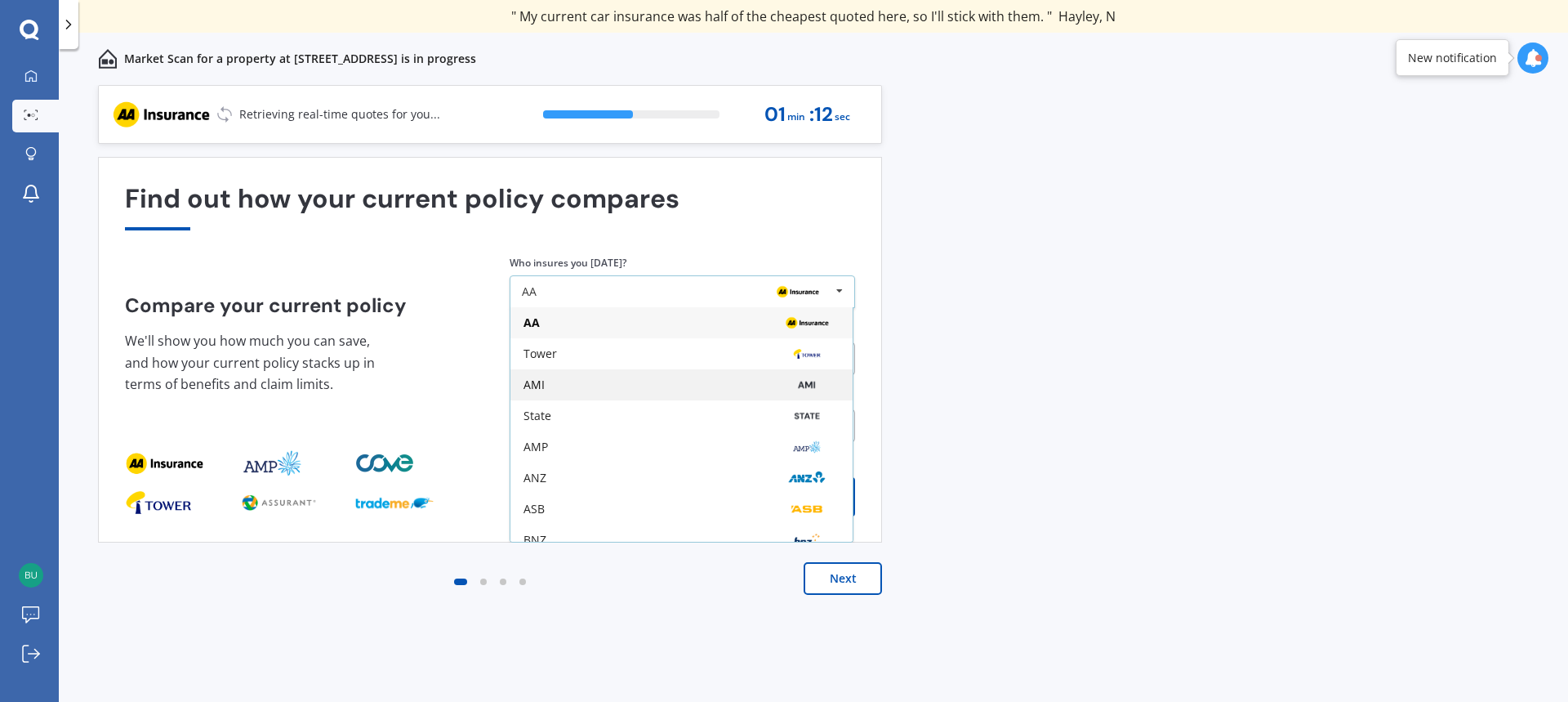
click at [619, 375] on div "AMI" at bounding box center [681, 385] width 343 height 31
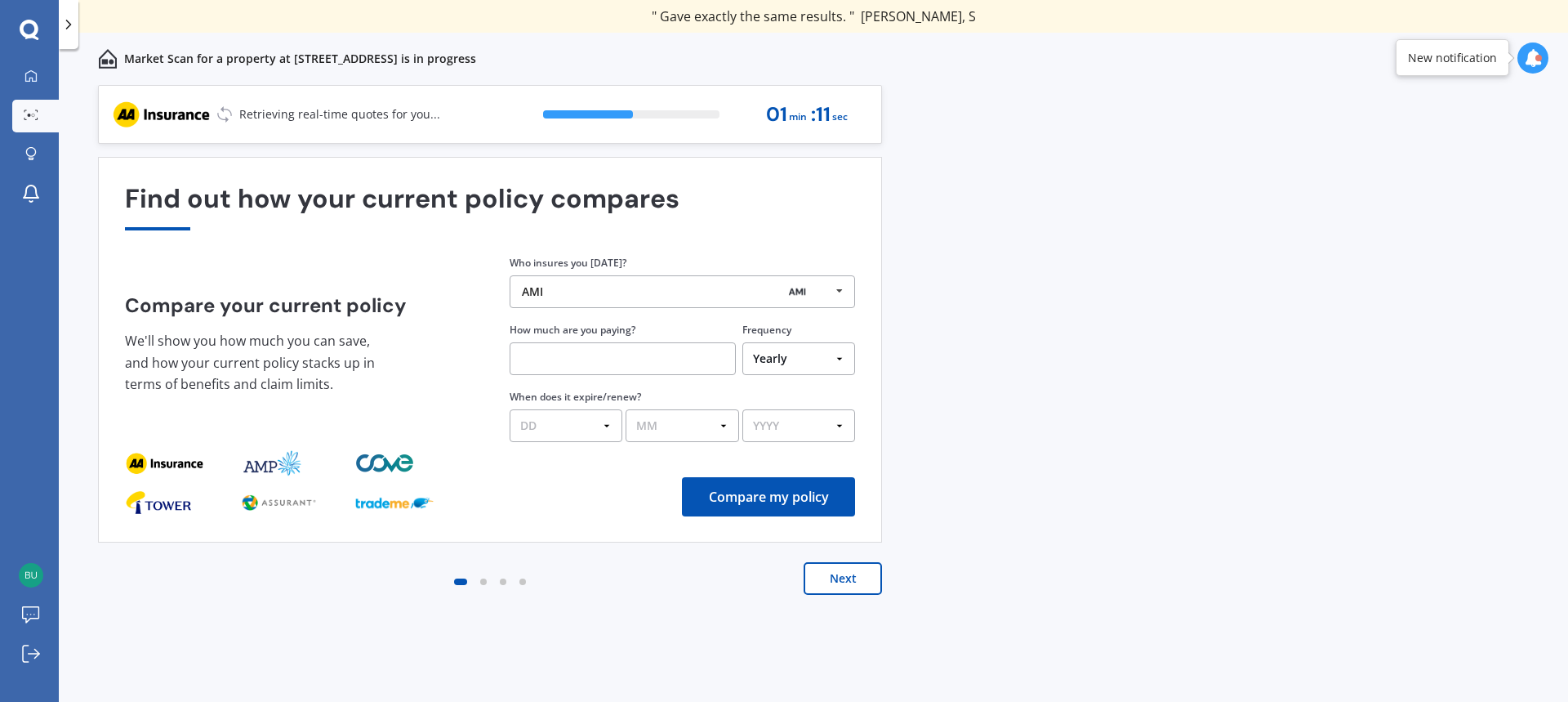
click at [607, 361] on input "text" at bounding box center [623, 358] width 226 height 33
click at [796, 364] on select "Yearly Six-Monthly Quarterly Monthly Fortnightly Weekly One-Off" at bounding box center [798, 358] width 113 height 33
select select "Weekly"
click at [742, 343] on select "Yearly Six-Monthly Quarterly Monthly Fortnightly Weekly One-Off" at bounding box center [798, 358] width 113 height 33
click at [650, 363] on input "text" at bounding box center [623, 358] width 226 height 33
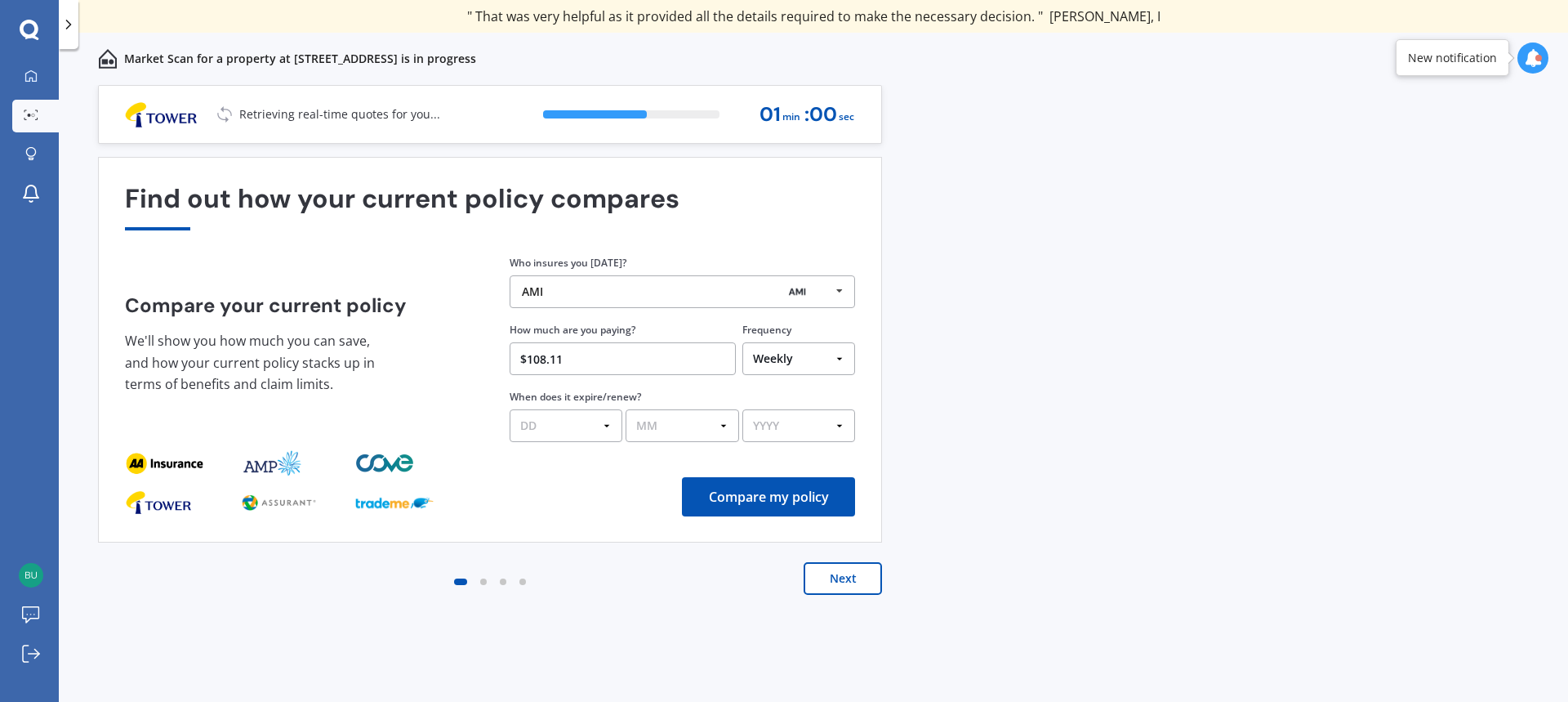
type input "$108.11"
click at [585, 424] on select "DD 01 02 03 04 05 06 07 08 09 10 11 12 13 14 15 16 17 18 19 20 21 22 23 24 25 2…" at bounding box center [566, 425] width 113 height 33
click at [807, 361] on select "Yearly Six-Monthly Quarterly Monthly Fortnightly Weekly One-Off" at bounding box center [798, 358] width 113 height 33
select select "Fortnightly"
click at [742, 343] on select "Yearly Six-Monthly Quarterly Monthly Fortnightly Weekly One-Off" at bounding box center [798, 358] width 113 height 33
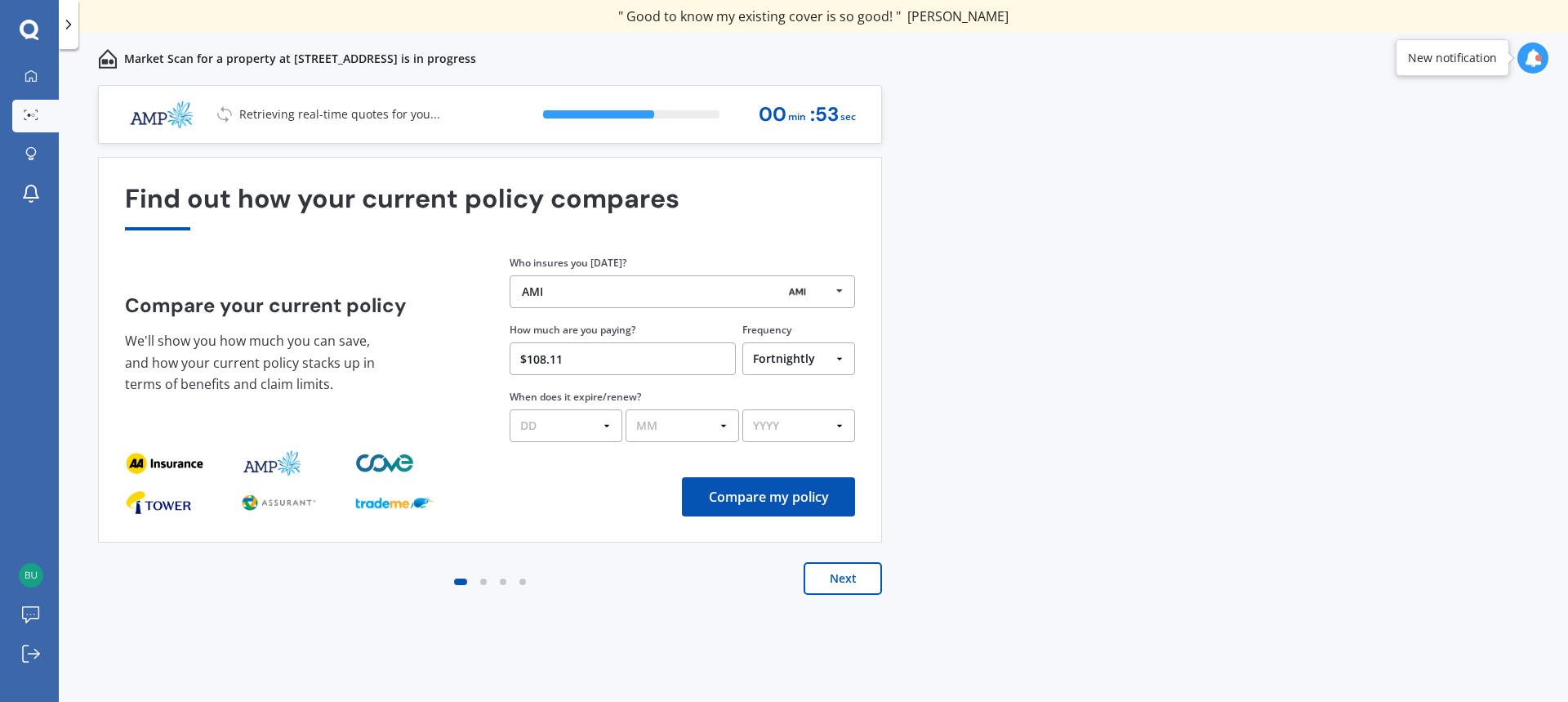
click at [561, 419] on select "DD 01 02 03 04 05 06 07 08 09 10 11 12 13 14 15 16 17 18 19 20 21 22 23 24 25 2…" at bounding box center [566, 425] width 113 height 33
select select "12"
click at [510, 409] on select "DD 01 02 03 04 05 06 07 08 09 10 11 12 13 14 15 16 17 18 19 20 21 22 23 24 25 2…" at bounding box center [566, 425] width 113 height 33
click at [693, 422] on select "MM 01 02 03 04 05 06 07 08 09 10 11 12" at bounding box center [681, 425] width 113 height 33
select select "09"
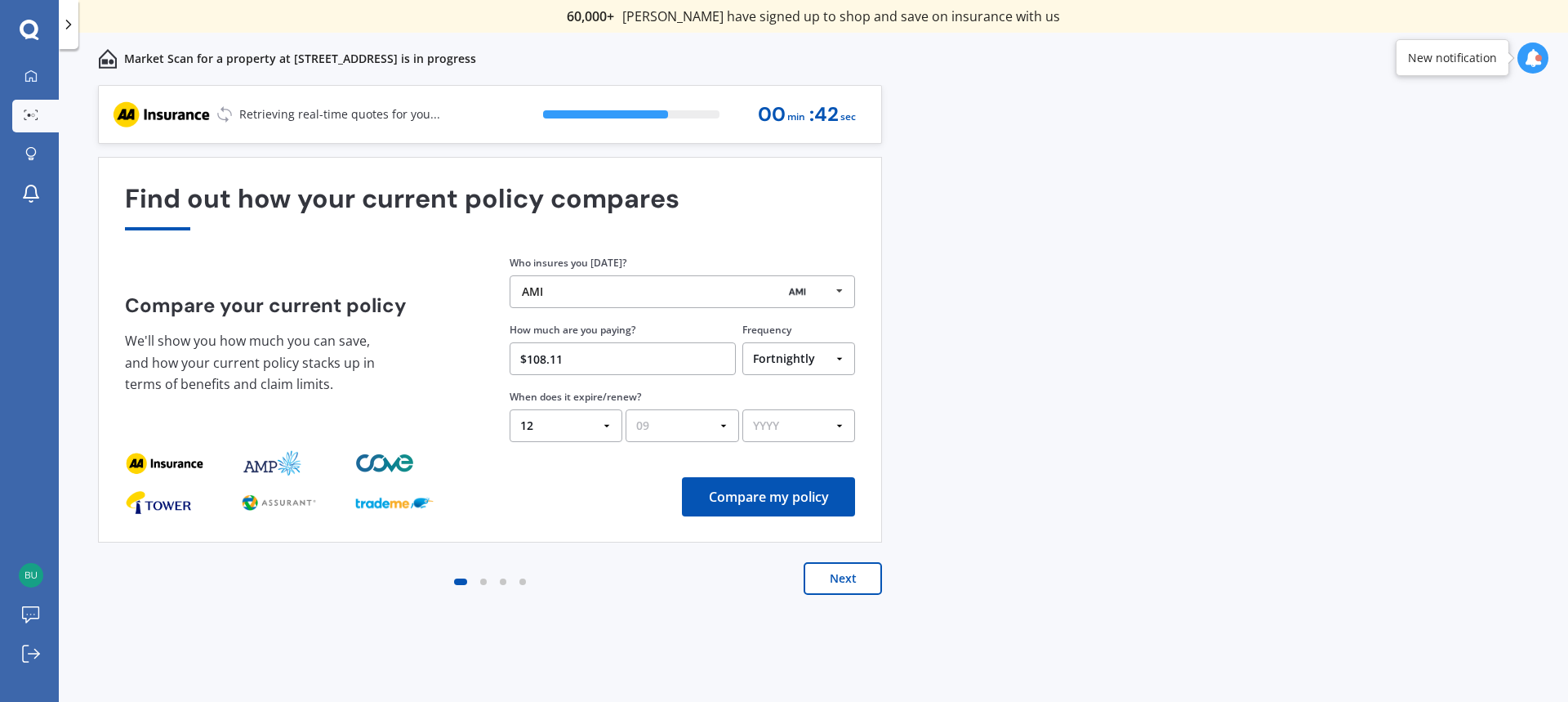
click at [625, 409] on select "MM 01 02 03 04 05 06 07 08 09 10 11 12" at bounding box center [681, 425] width 113 height 33
click at [785, 426] on select "YYYY 2026 2025 2024" at bounding box center [798, 425] width 113 height 33
click at [742, 409] on select "YYYY 2026 2025 2024" at bounding box center [798, 425] width 113 height 33
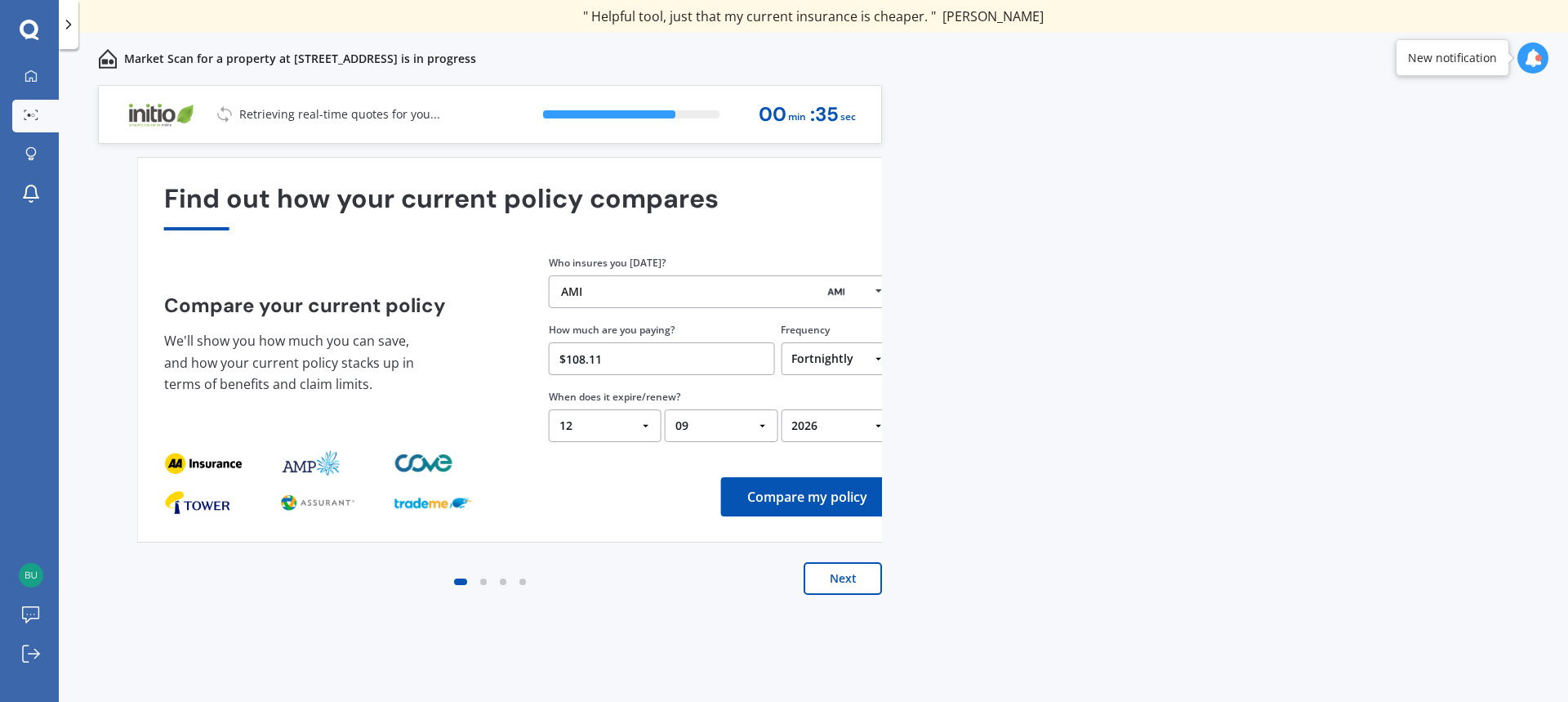
drag, startPoint x: 510, startPoint y: 392, endPoint x: 622, endPoint y: 393, distance: 112.0
click at [622, 393] on label "When does it expire/renew?" at bounding box center [614, 396] width 132 height 14
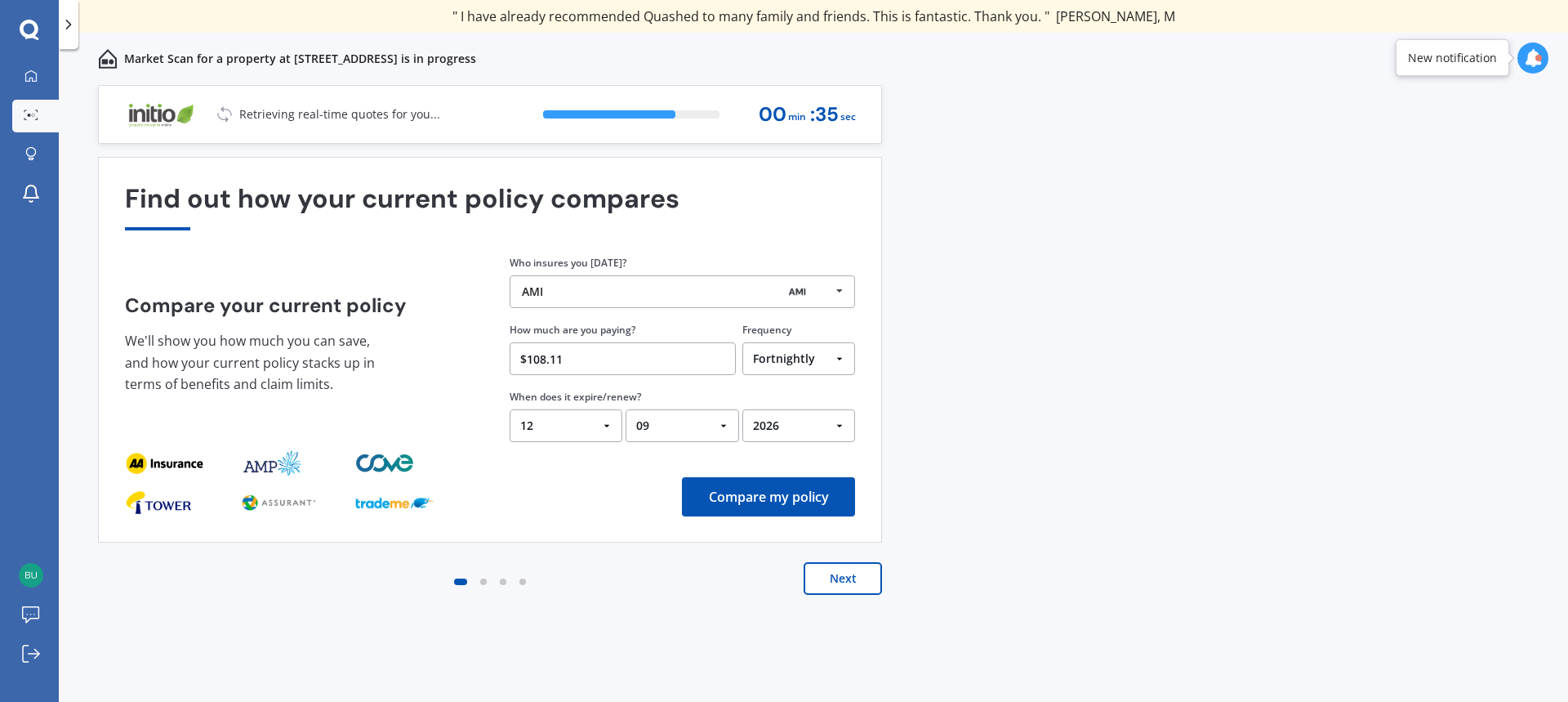
click at [791, 414] on select "YYYY 2026 2025 2024" at bounding box center [798, 425] width 113 height 33
select select "2025"
click at [742, 409] on select "YYYY 2026 2025 2024" at bounding box center [798, 425] width 113 height 33
click at [792, 500] on button "Compare my policy" at bounding box center [769, 497] width 174 height 39
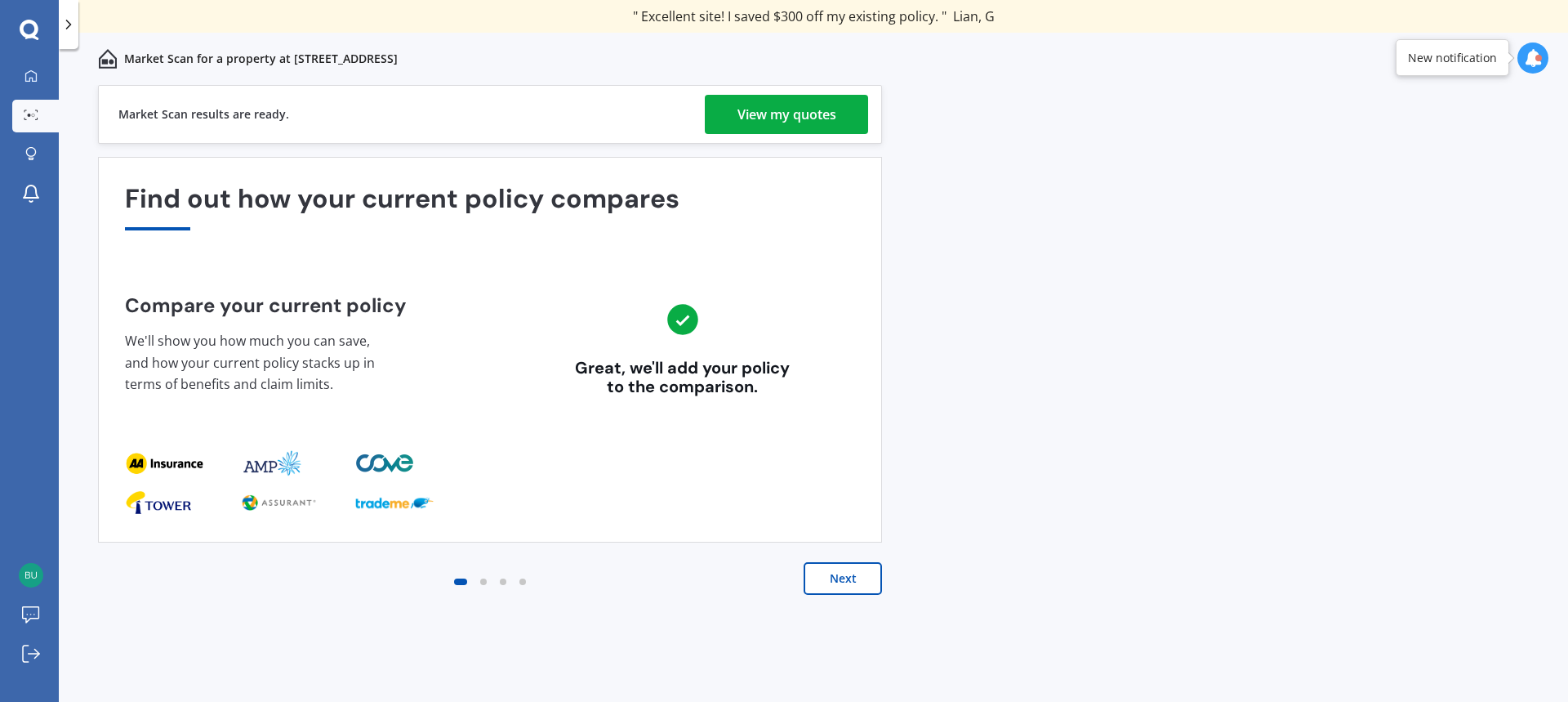
click at [774, 130] on div "View my quotes" at bounding box center [787, 115] width 99 height 39
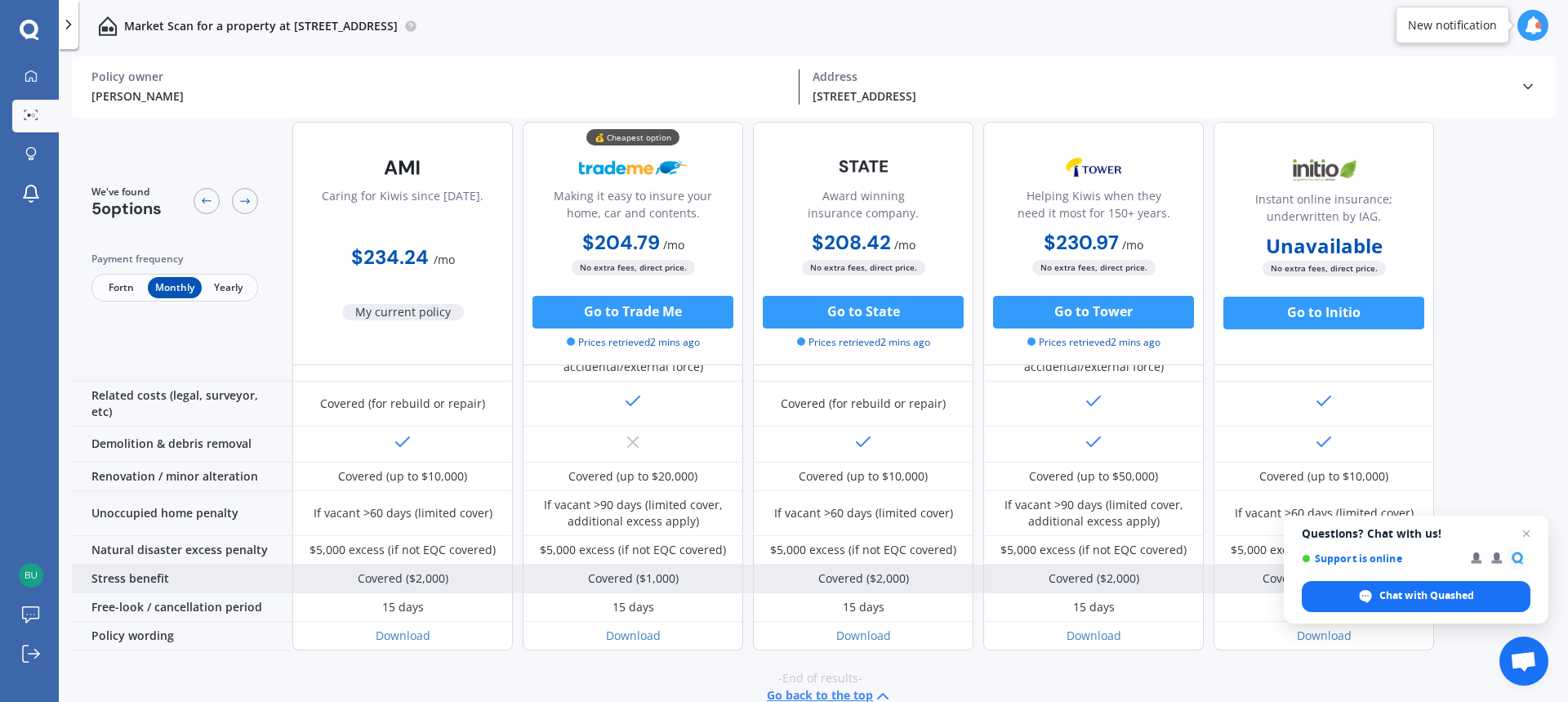
scroll to position [620, 0]
